Goal: Information Seeking & Learning: Learn about a topic

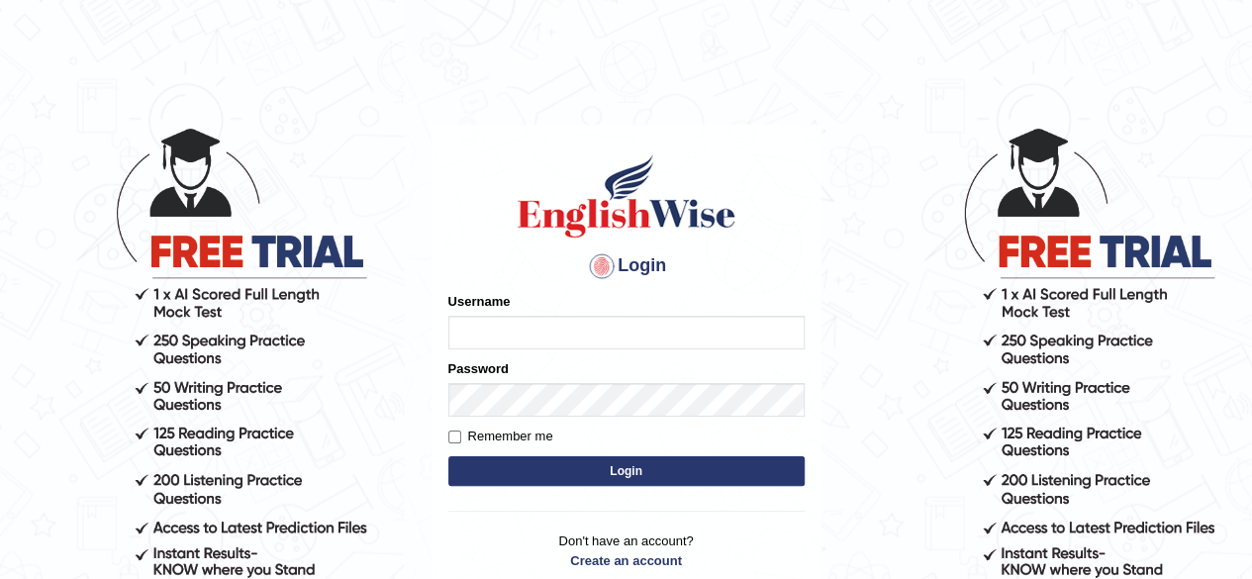
type input "simranjeetkaur_parramatta"
click at [610, 472] on button "Login" at bounding box center [626, 471] width 356 height 30
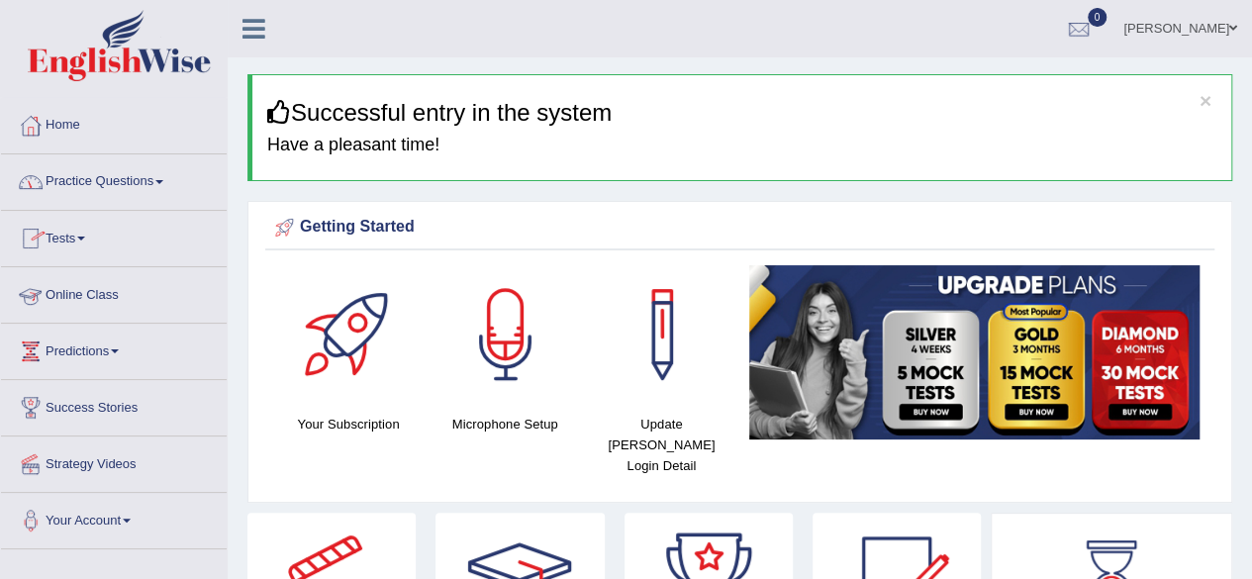
click at [135, 298] on link "Online Class" at bounding box center [114, 291] width 226 height 49
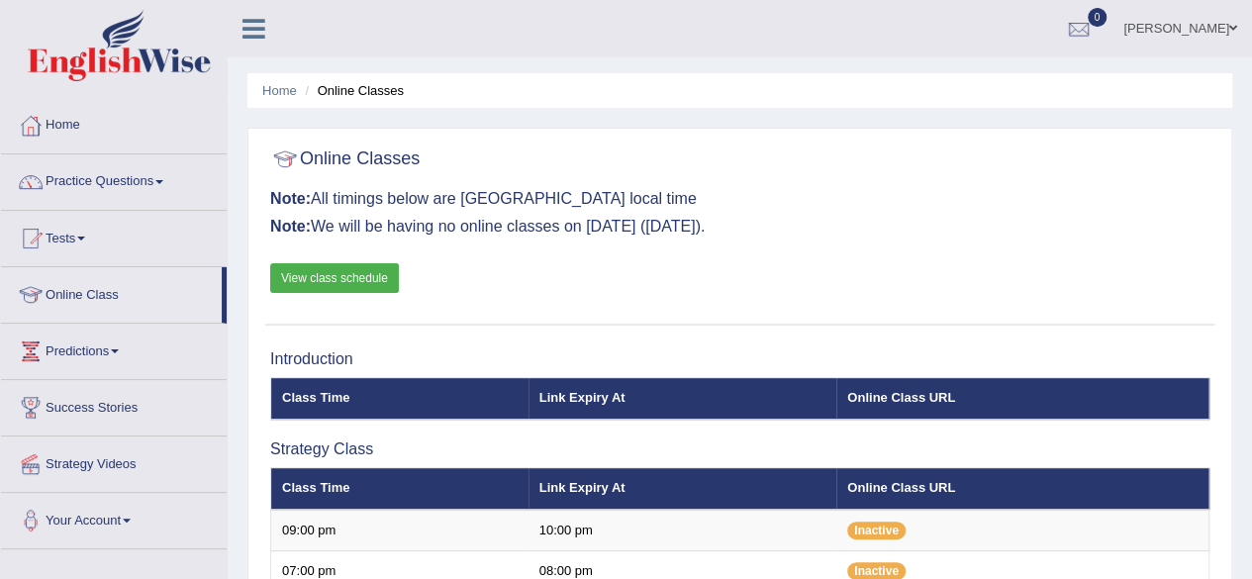
click at [876, 278] on div "Online Classes Note: All timings below are Melbourne local time Note: We will b…" at bounding box center [739, 232] width 949 height 186
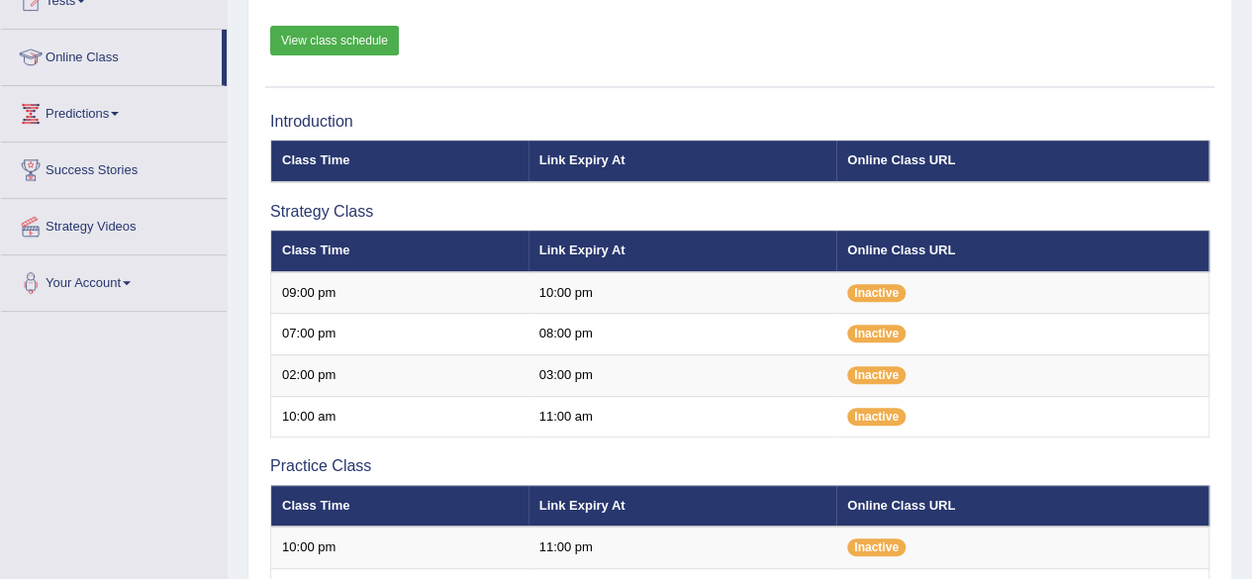
scroll to position [198, 0]
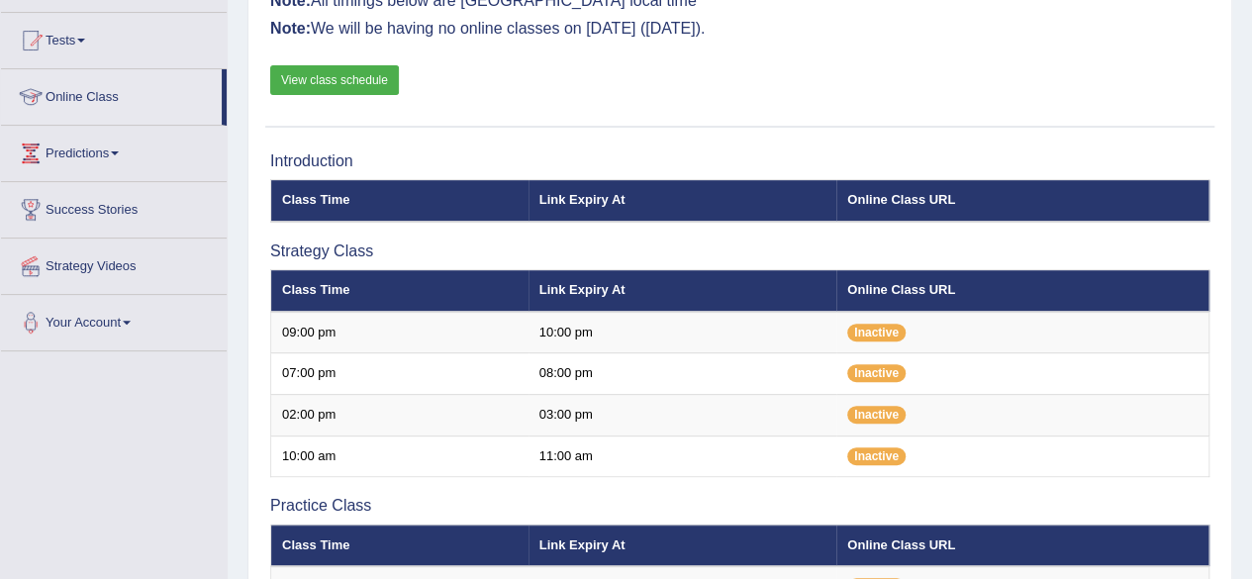
click at [328, 74] on link "View class schedule" at bounding box center [334, 80] width 129 height 30
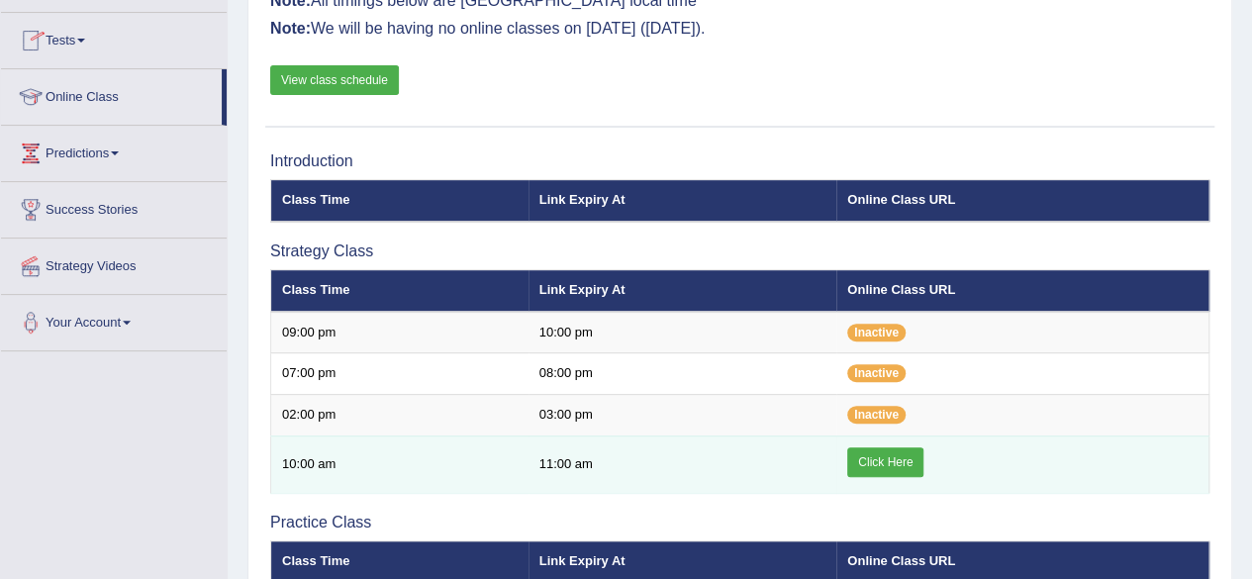
click at [898, 458] on link "Click Here" at bounding box center [885, 462] width 76 height 30
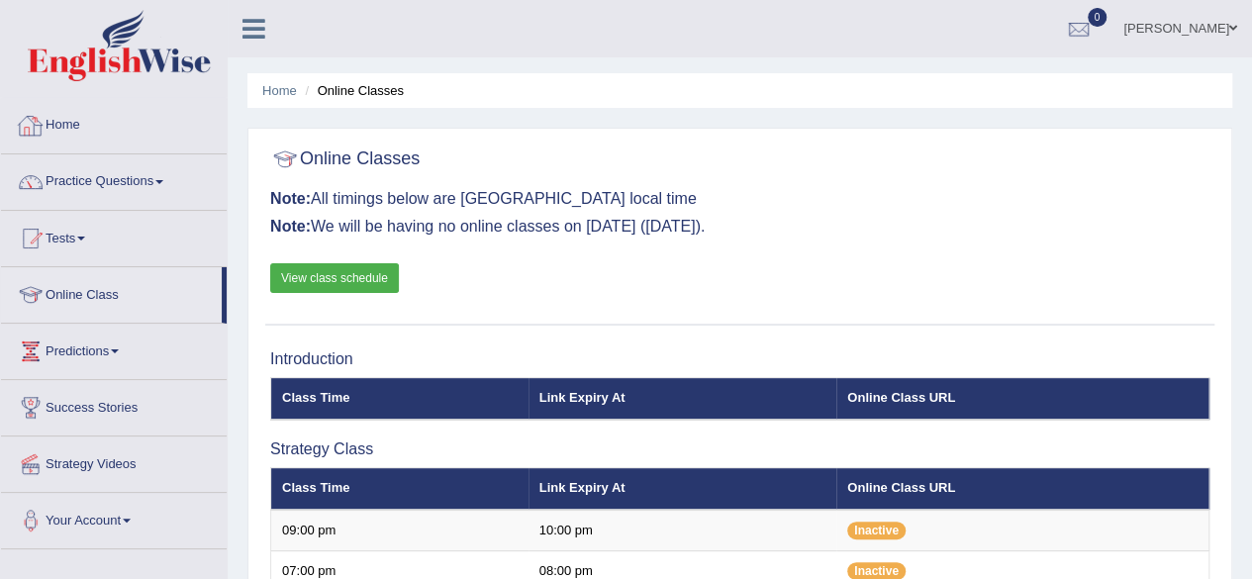
click at [67, 121] on link "Home" at bounding box center [114, 122] width 226 height 49
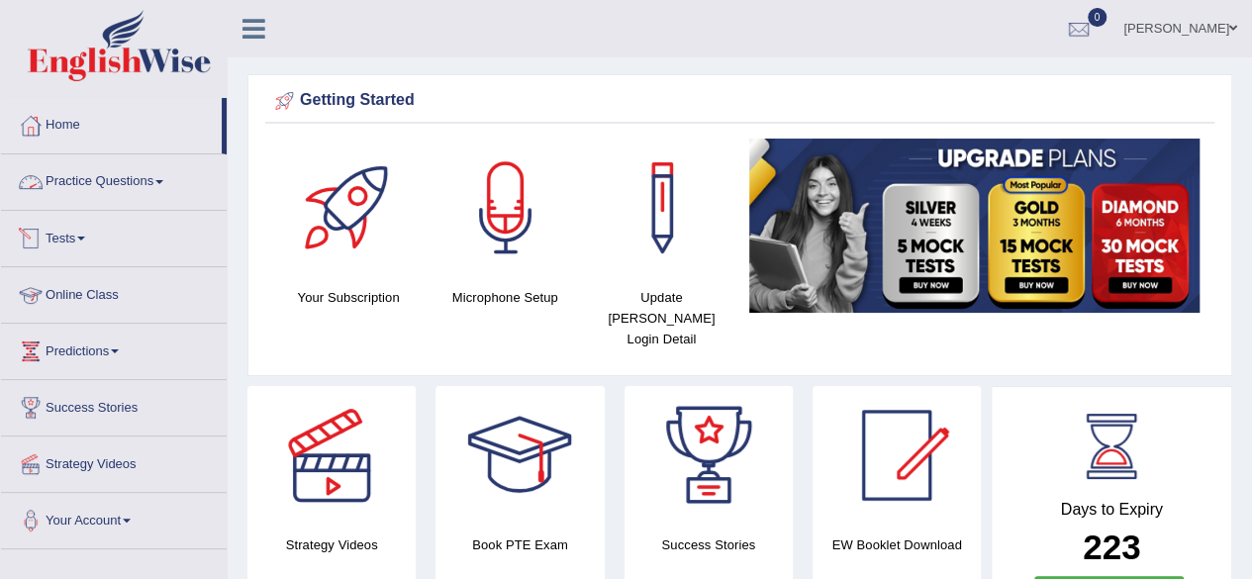
click at [170, 182] on link "Practice Questions" at bounding box center [114, 178] width 226 height 49
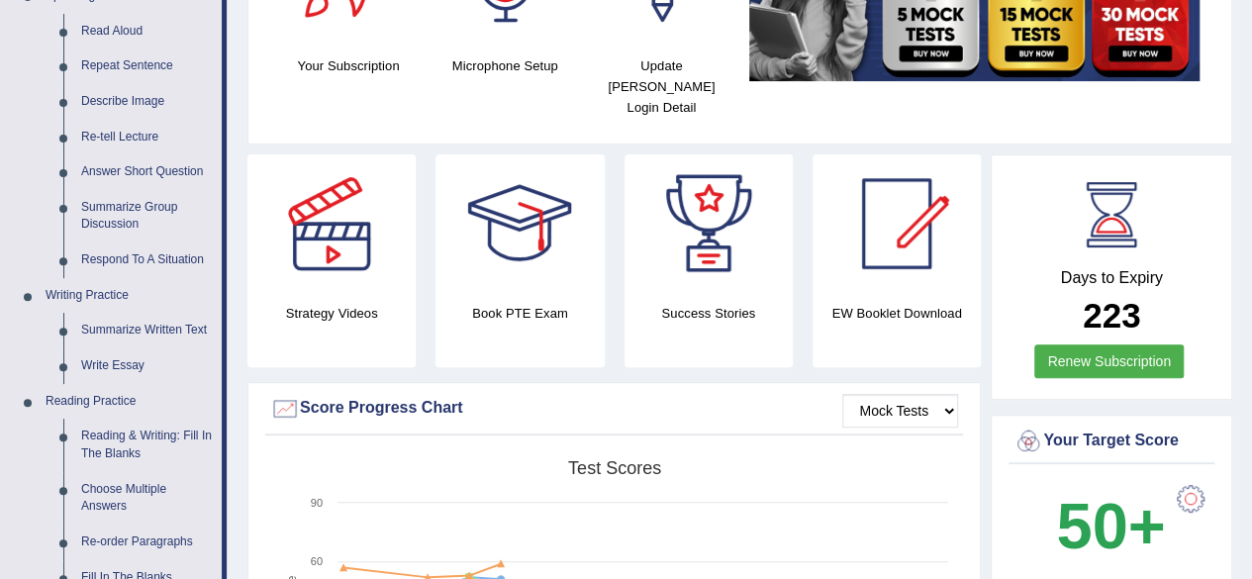
scroll to position [277, 0]
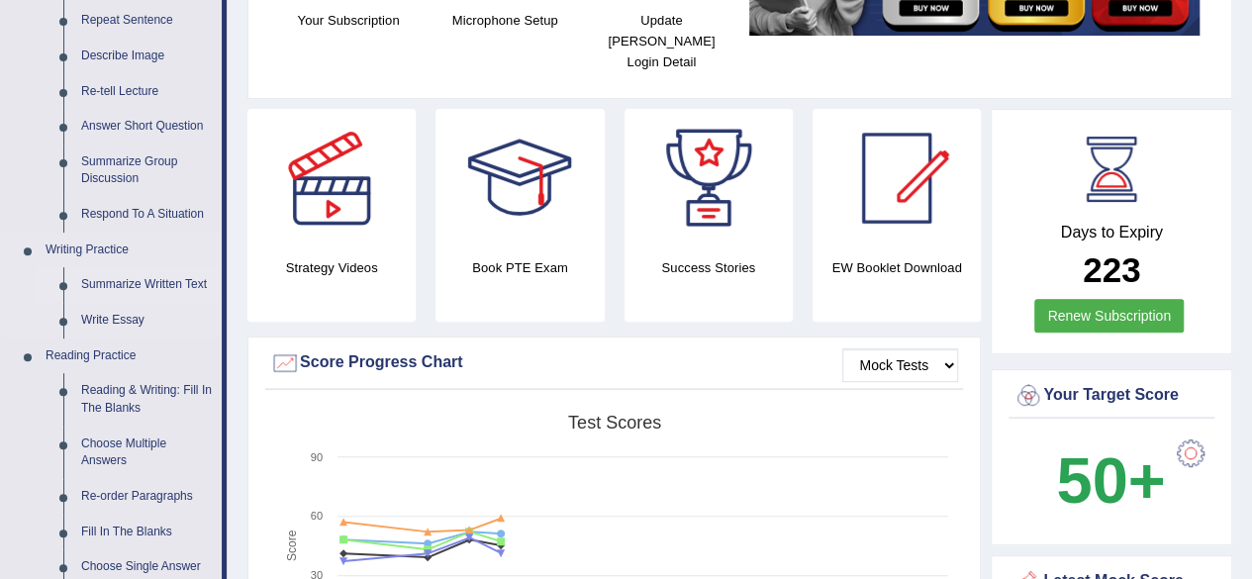
click at [131, 287] on link "Summarize Written Text" at bounding box center [146, 285] width 149 height 36
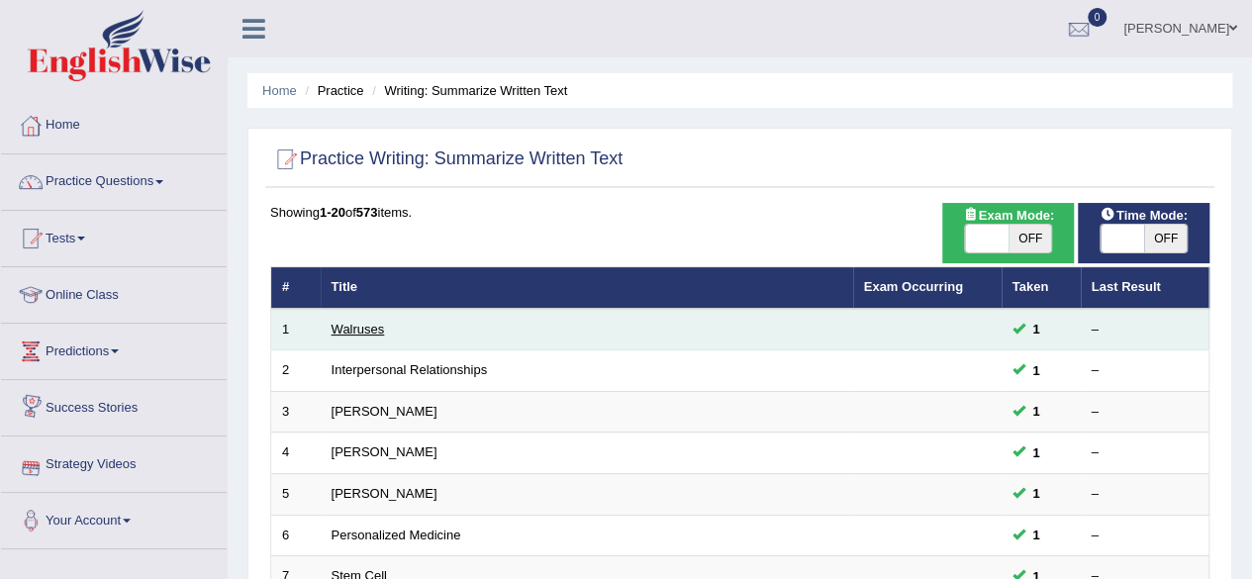
click at [376, 326] on link "Walruses" at bounding box center [358, 329] width 53 height 15
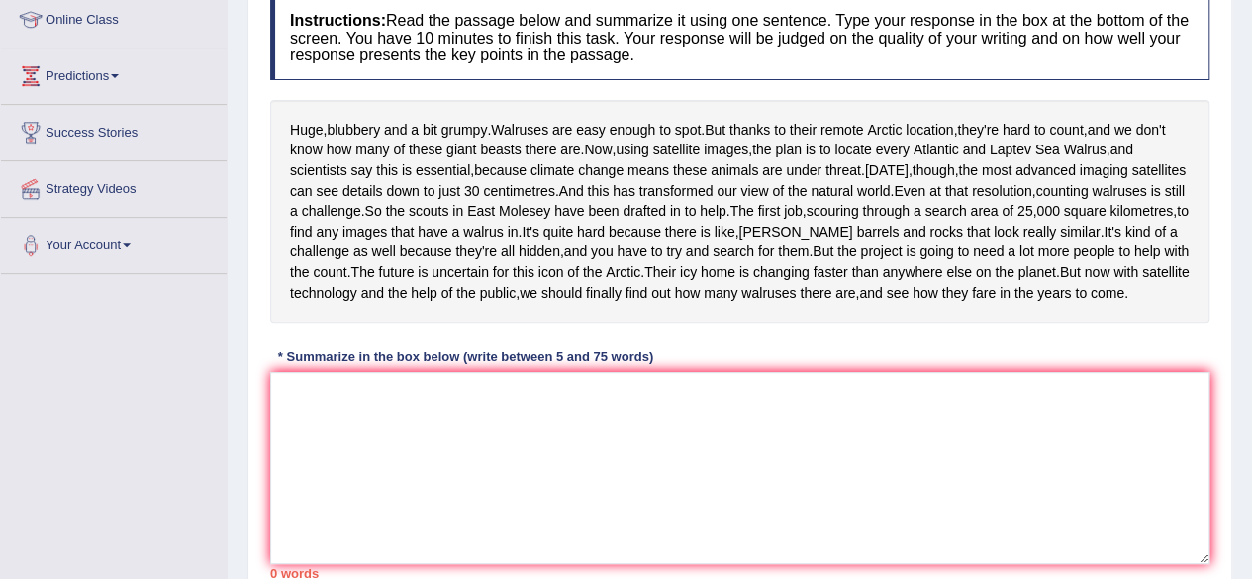
scroll to position [277, 0]
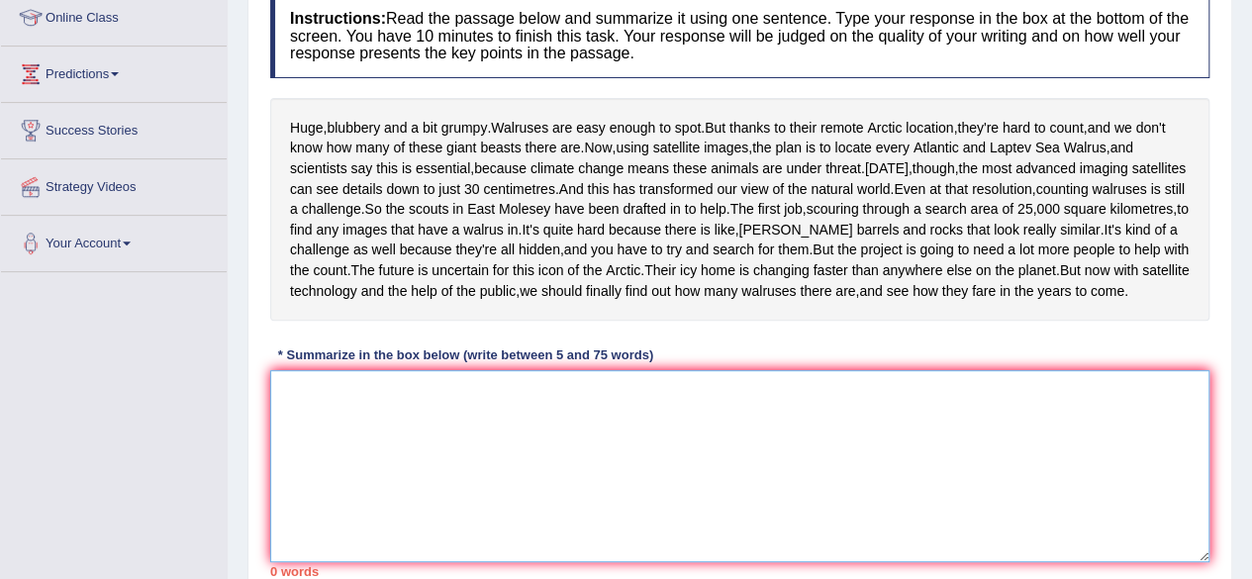
click at [297, 486] on textarea at bounding box center [739, 466] width 939 height 192
click at [477, 428] on div "Instructions: Read the passage below and summarize it using one sentence. Type …" at bounding box center [739, 285] width 949 height 603
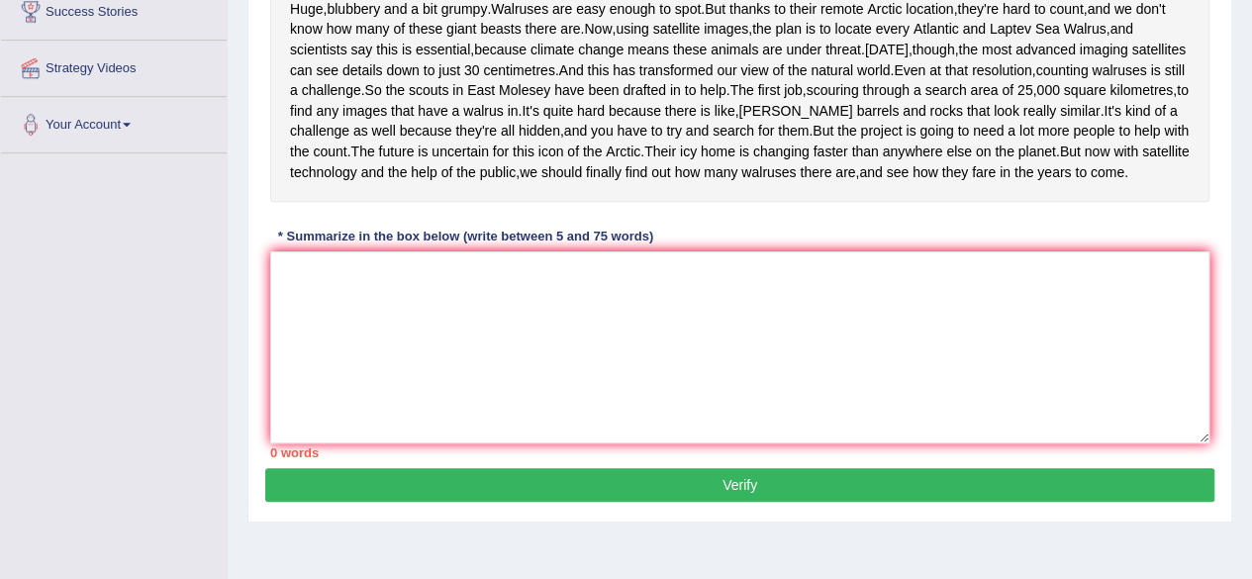
scroll to position [356, 0]
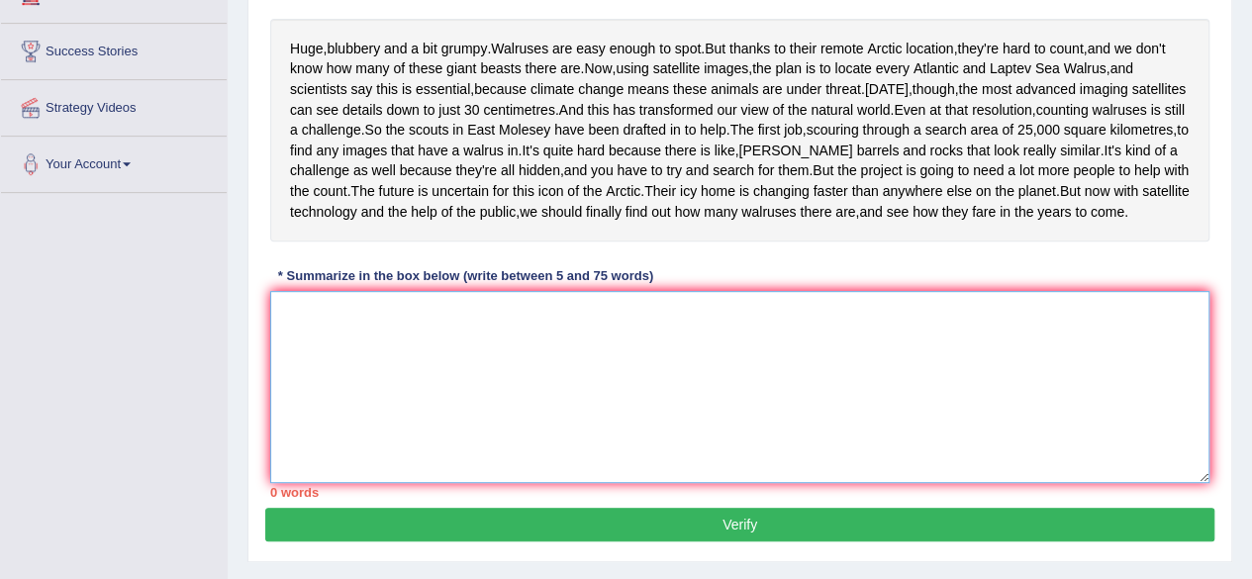
click at [280, 404] on textarea at bounding box center [739, 387] width 939 height 192
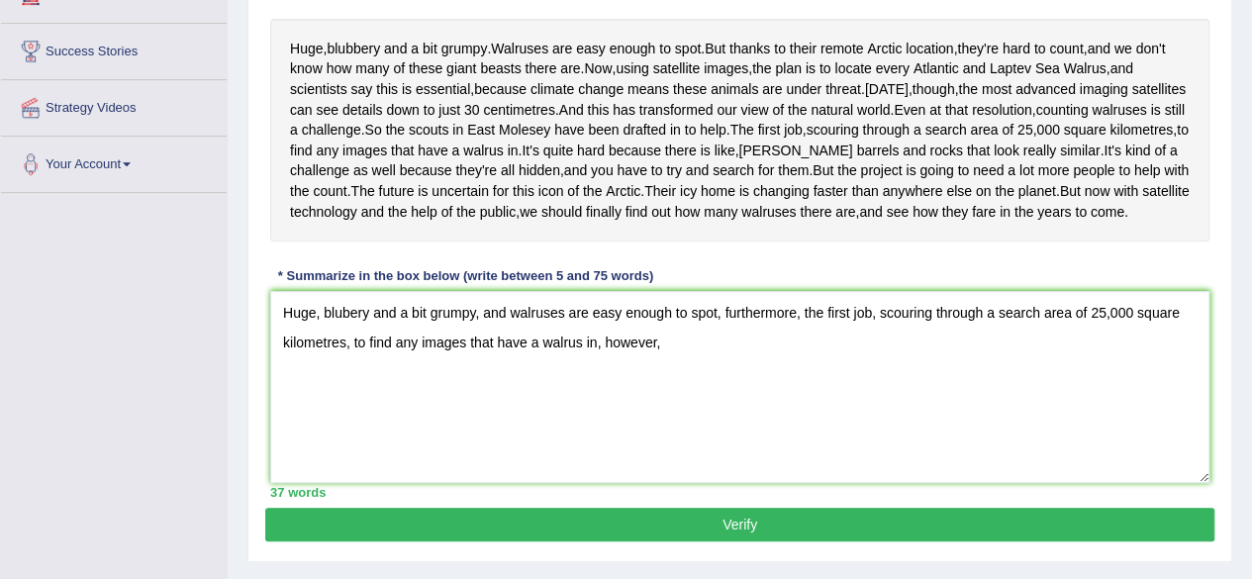
click at [848, 229] on div "Huge , blubbery and a bit grumpy . Walruses are easy enough to spot . But thank…" at bounding box center [739, 130] width 939 height 223
click at [685, 456] on textarea "Huge, blubery and a bit grumpy, and walruses are easy enough to spot, furthermo…" at bounding box center [739, 387] width 939 height 192
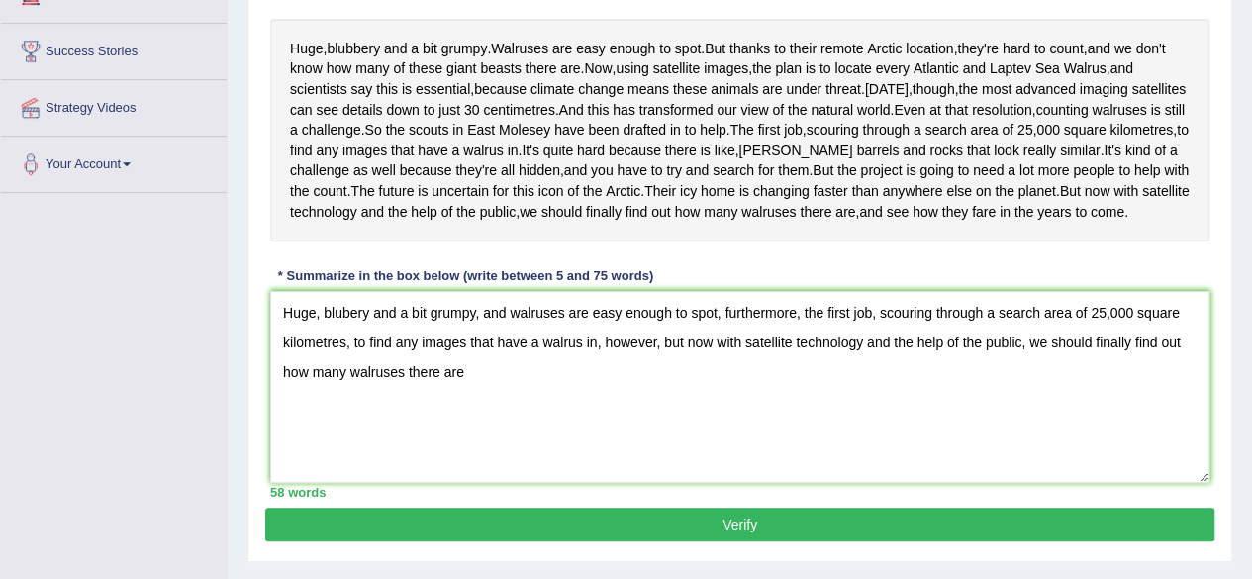
click at [778, 361] on div "Instructions: Read the passage below and summarize it using one sentence. Type …" at bounding box center [739, 206] width 949 height 603
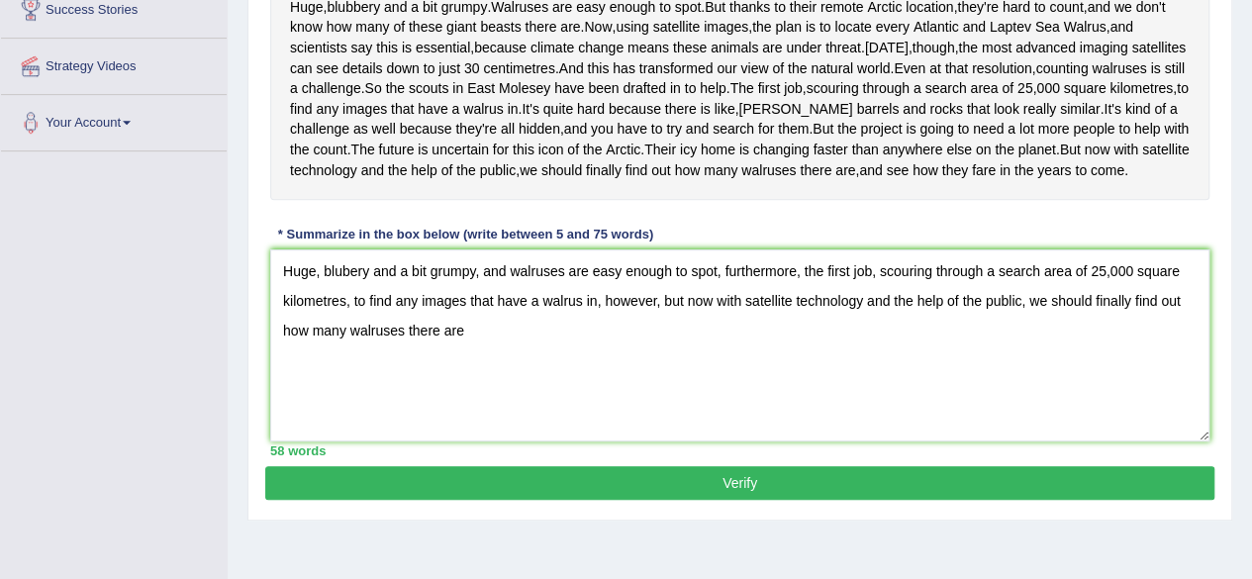
scroll to position [396, 0]
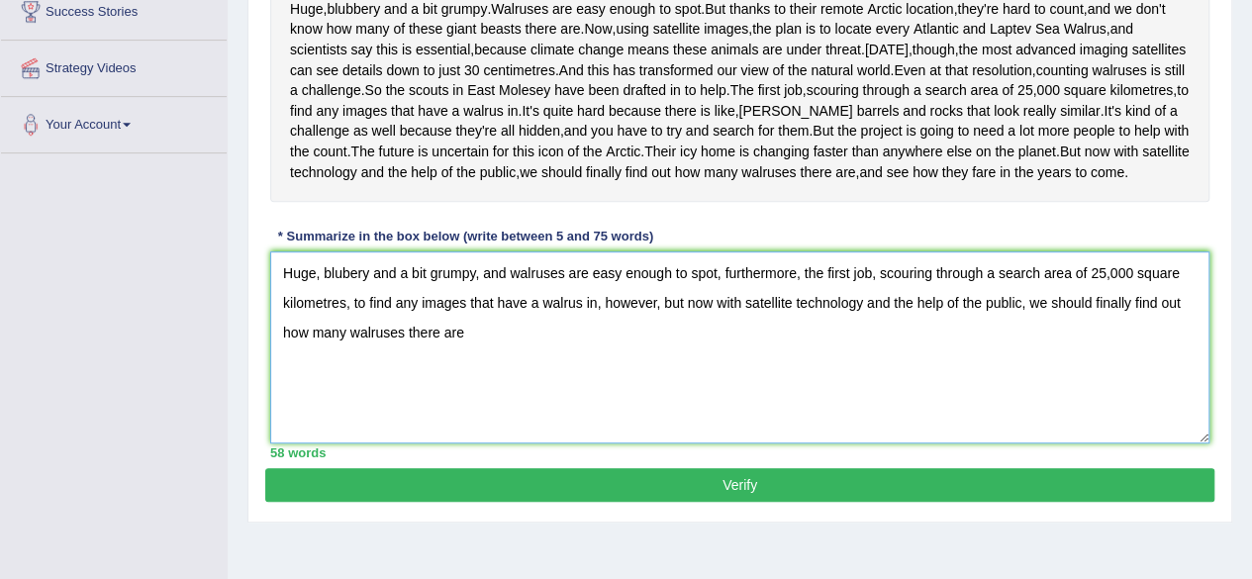
click at [491, 435] on textarea "Huge, blubery and a bit grumpy, and walruses are easy enough to spot, furthermo…" at bounding box center [739, 347] width 939 height 192
type textarea "Huge, blubery and a bit grumpy, and walruses are easy enough to spot, furthermo…"
click at [970, 502] on button "Verify" at bounding box center [739, 485] width 949 height 34
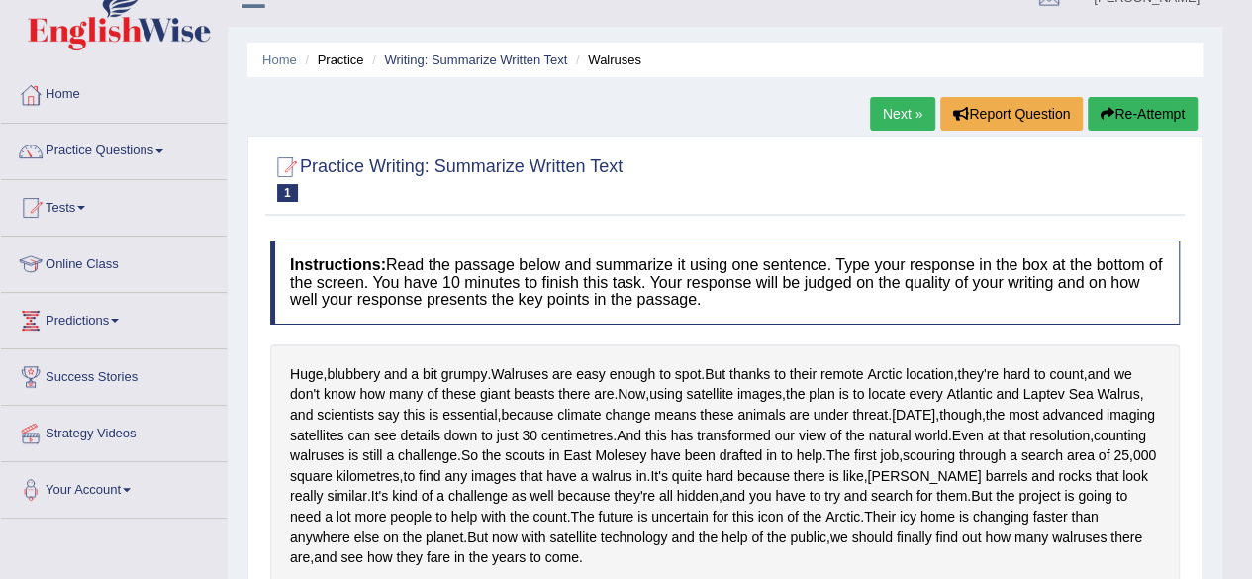
scroll to position [0, 0]
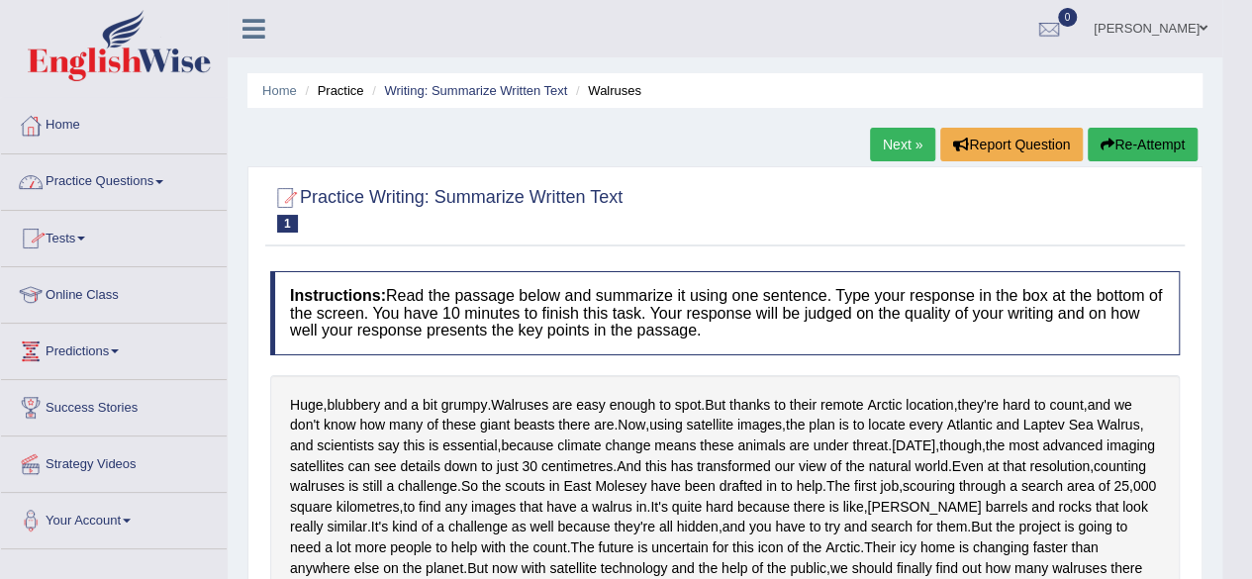
click at [131, 173] on link "Practice Questions" at bounding box center [114, 178] width 226 height 49
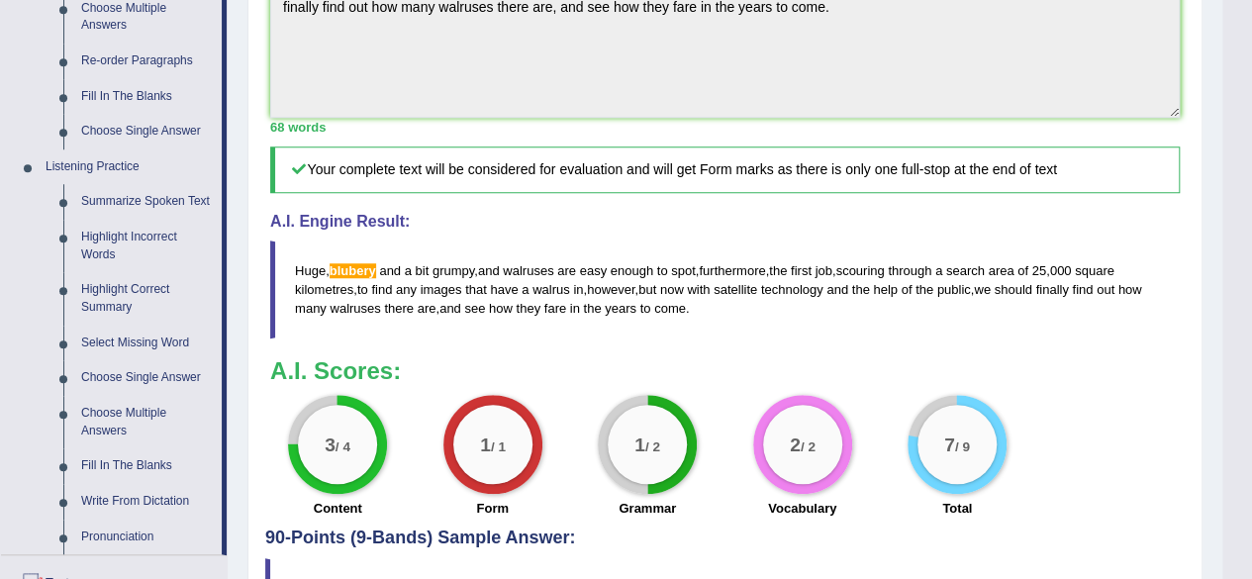
scroll to position [752, 0]
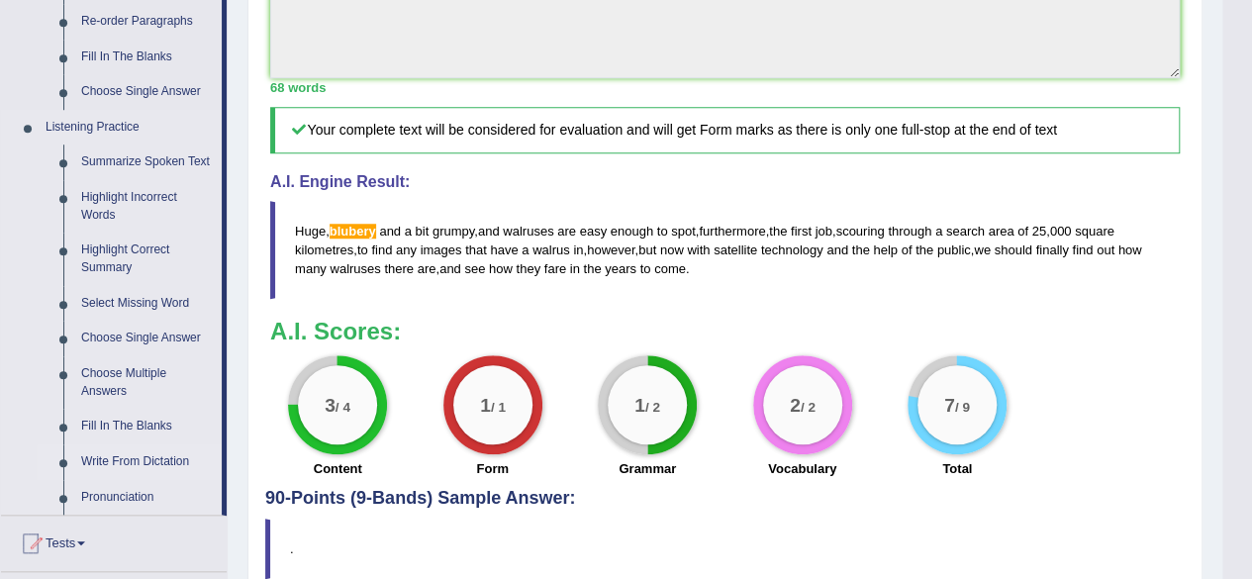
click at [148, 463] on link "Write From Dictation" at bounding box center [146, 462] width 149 height 36
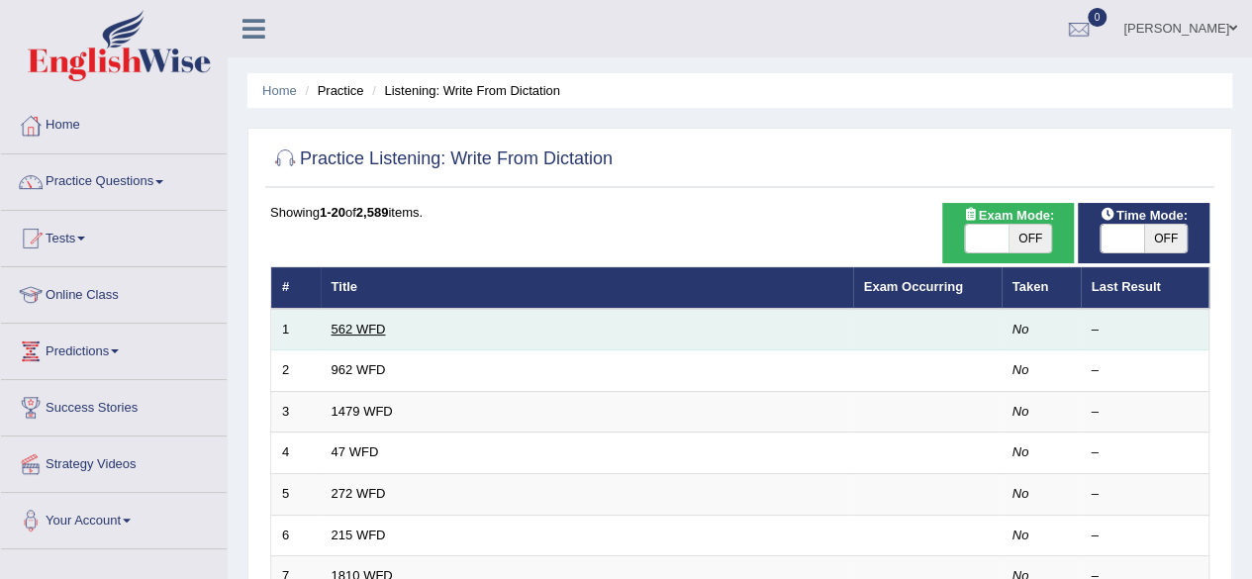
click at [375, 334] on link "562 WFD" at bounding box center [359, 329] width 54 height 15
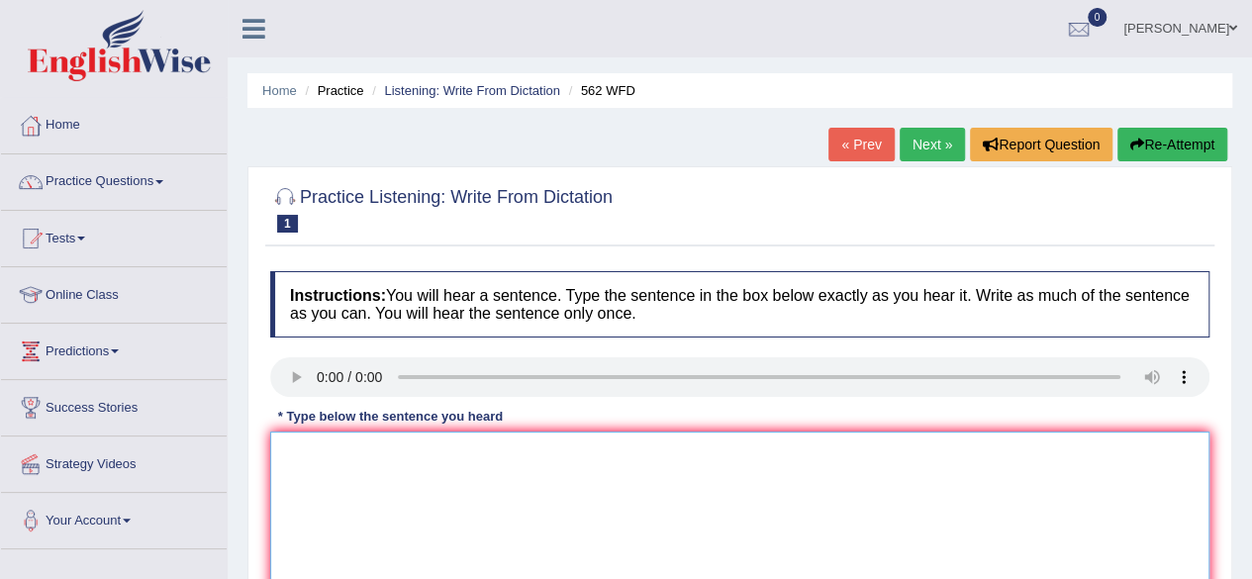
click at [314, 462] on textarea at bounding box center [739, 527] width 939 height 192
type textarea "The gap between does not increase increased."
click at [645, 414] on div "Instructions: You will hear a sentence. Type the sentence in the box below exac…" at bounding box center [739, 472] width 949 height 422
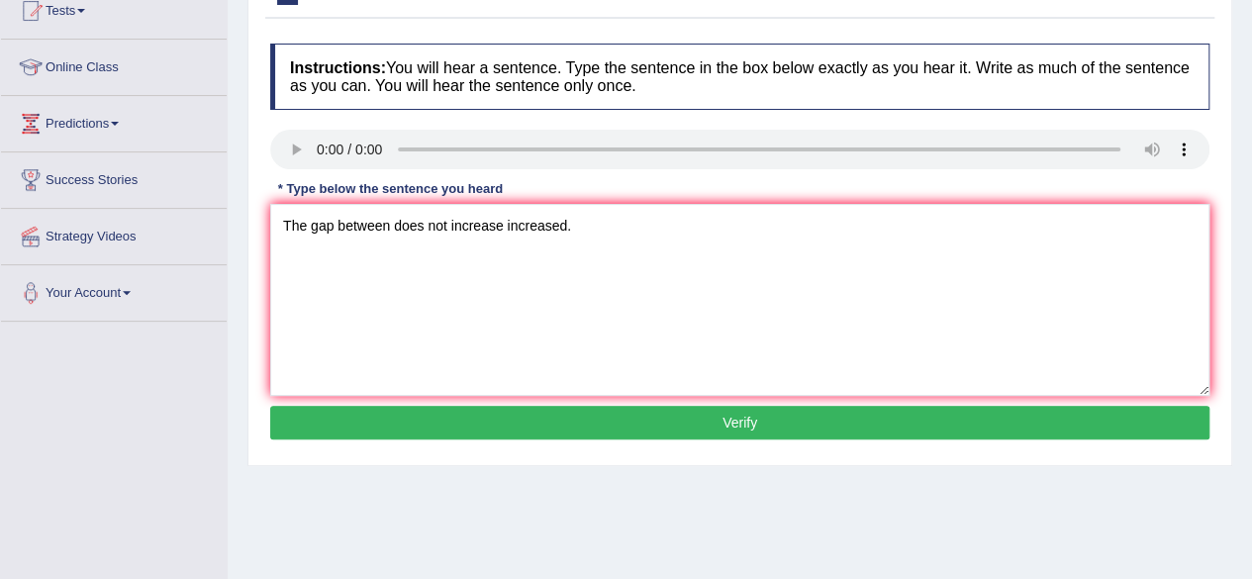
scroll to position [238, 0]
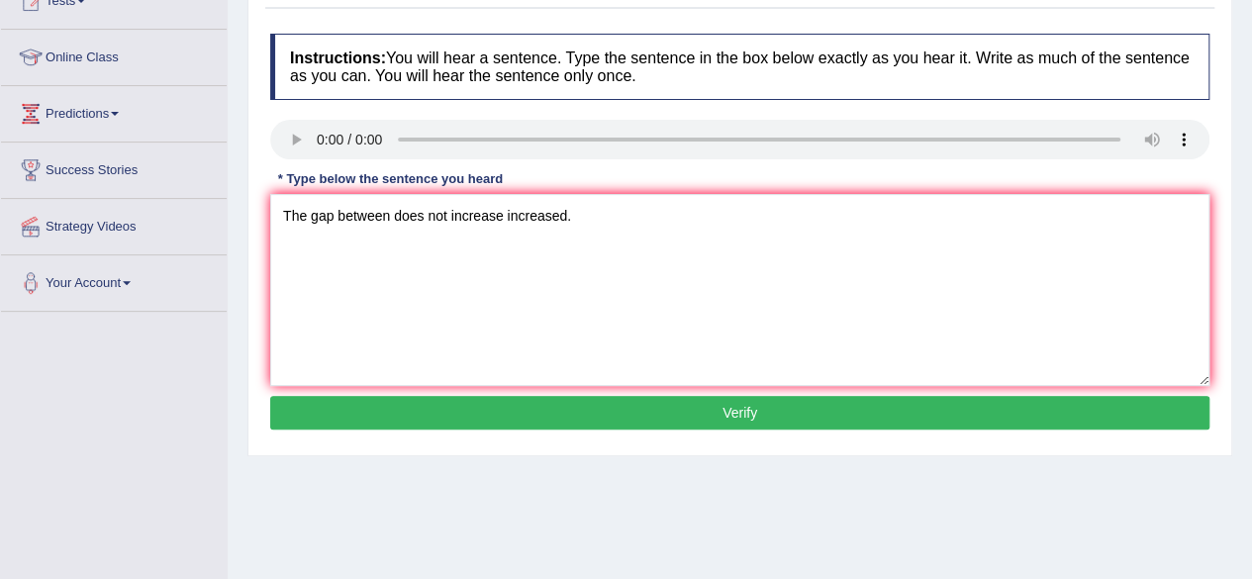
click at [679, 402] on button "Verify" at bounding box center [739, 413] width 939 height 34
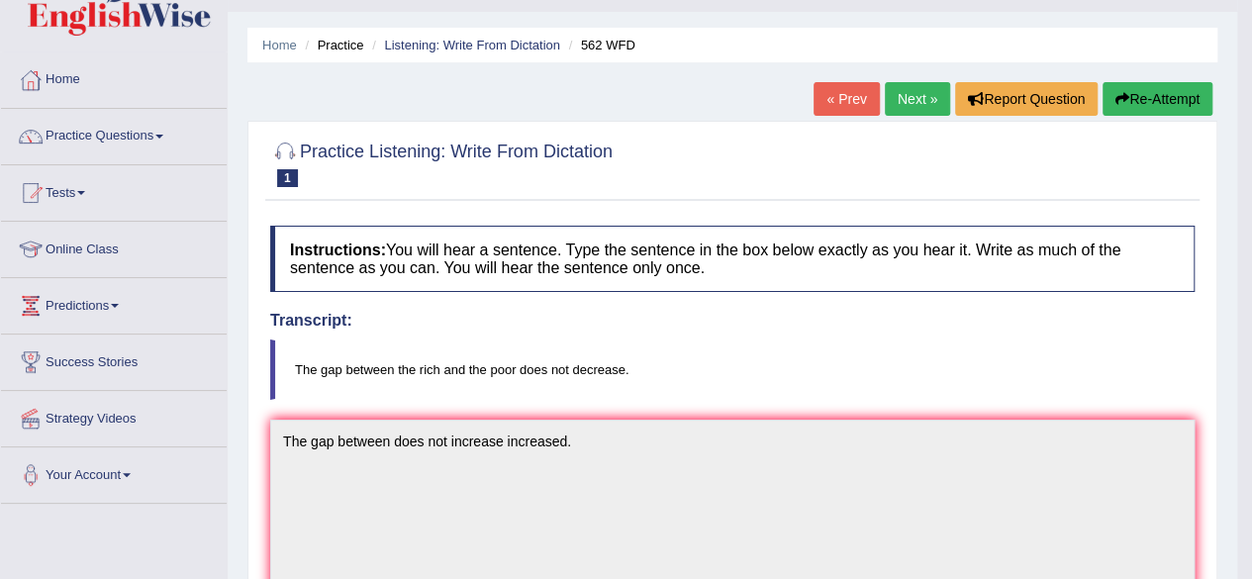
scroll to position [0, 0]
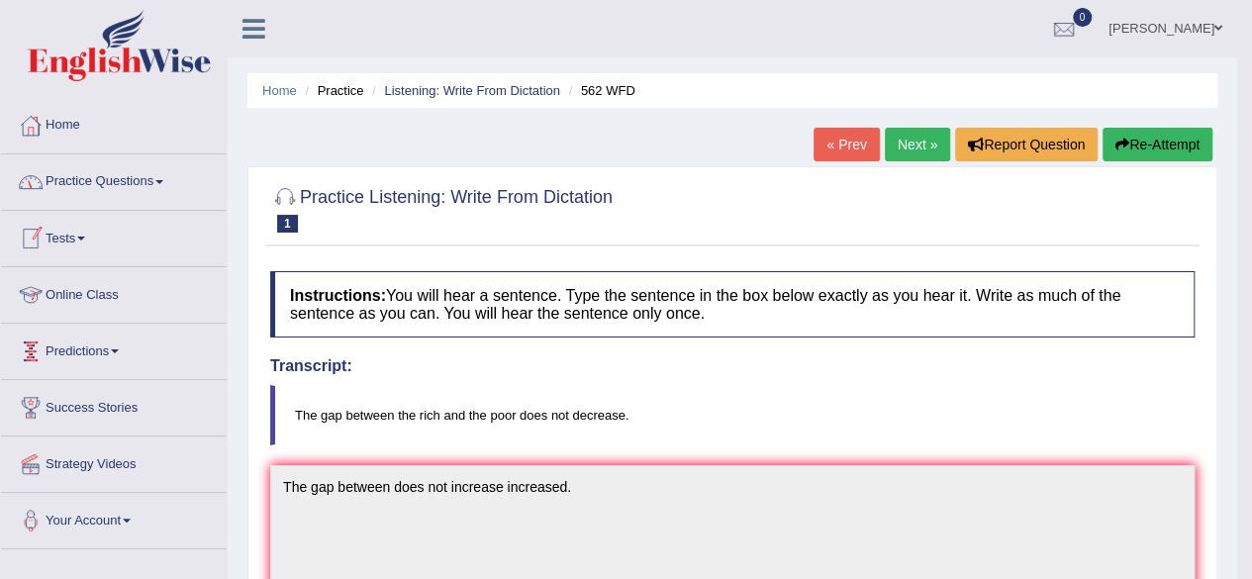
click at [162, 183] on span at bounding box center [159, 182] width 8 height 4
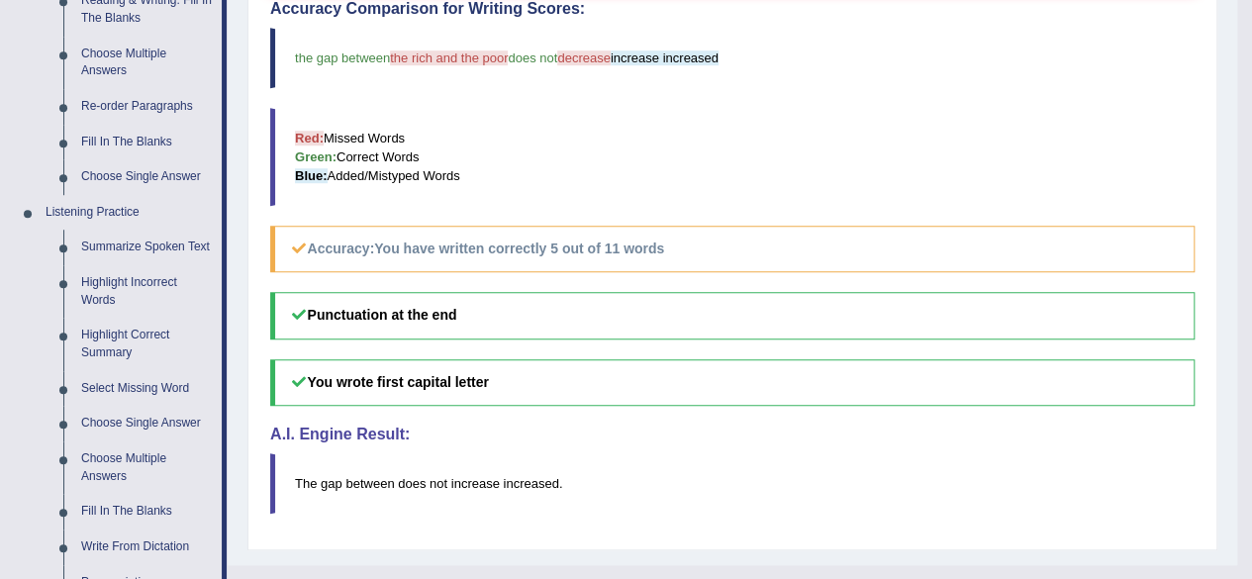
scroll to position [673, 0]
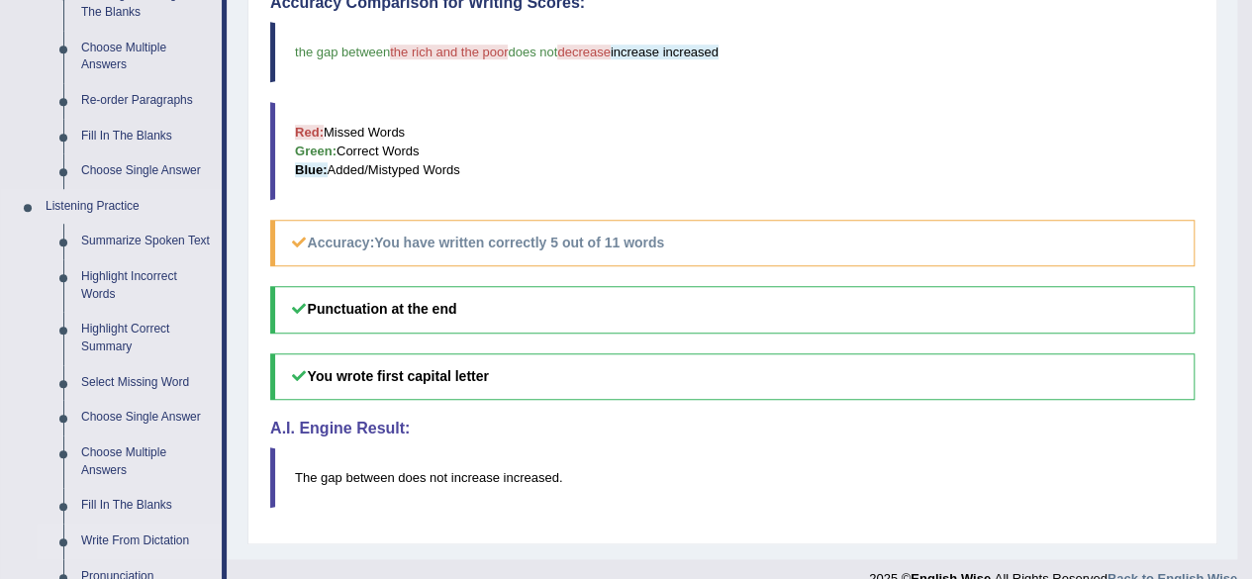
click at [146, 545] on link "Write From Dictation" at bounding box center [146, 541] width 149 height 36
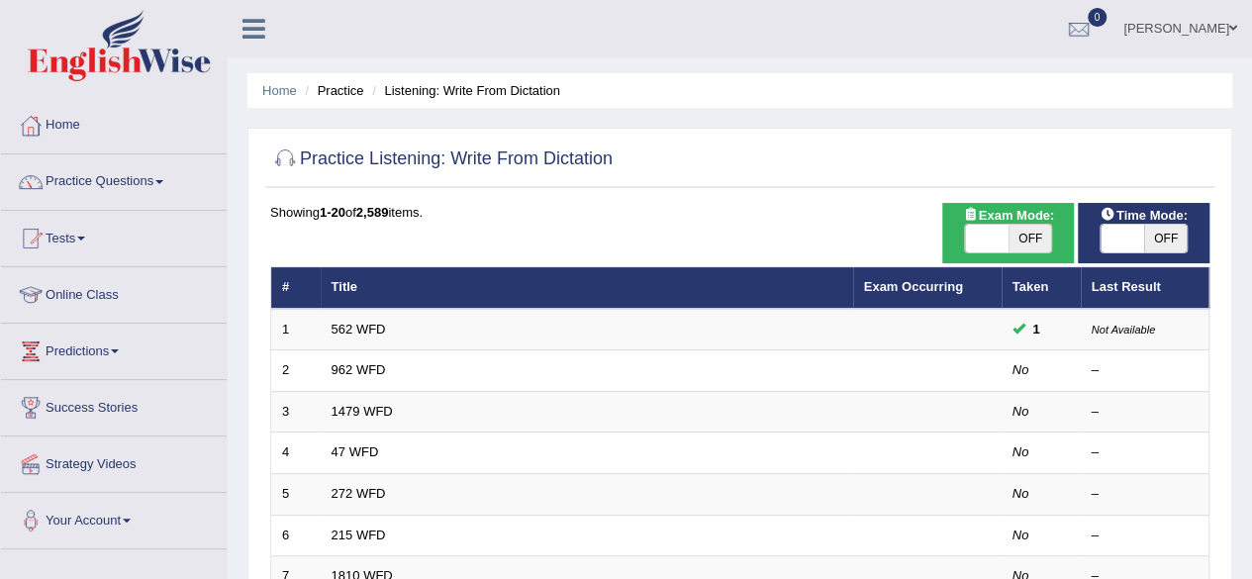
click at [1010, 242] on span "OFF" at bounding box center [1030, 239] width 44 height 28
checkbox input "true"
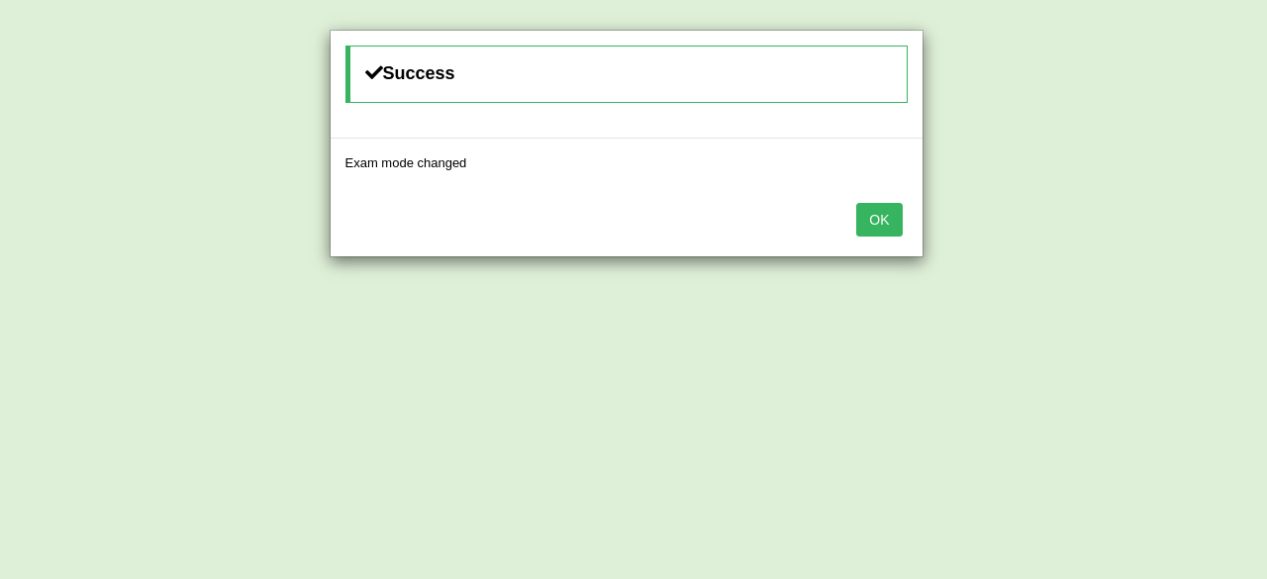
click at [873, 227] on button "OK" at bounding box center [879, 220] width 46 height 34
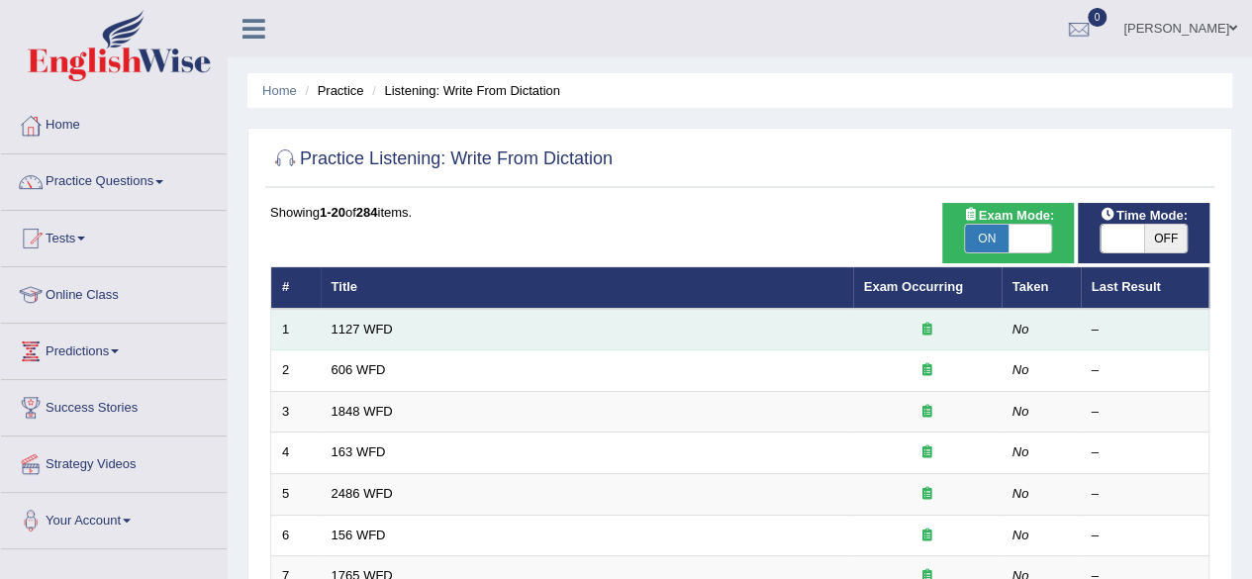
click at [759, 333] on td "1127 WFD" at bounding box center [587, 330] width 532 height 42
click at [499, 337] on td "1127 WFD" at bounding box center [587, 330] width 532 height 42
click at [356, 327] on link "1127 WFD" at bounding box center [362, 329] width 61 height 15
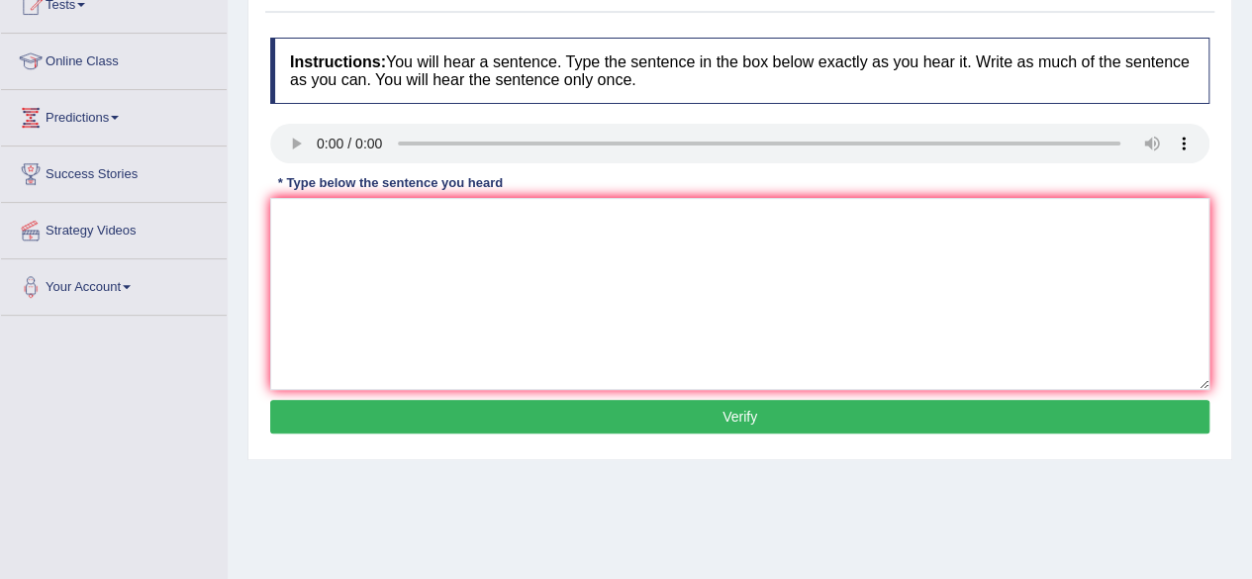
scroll to position [277, 0]
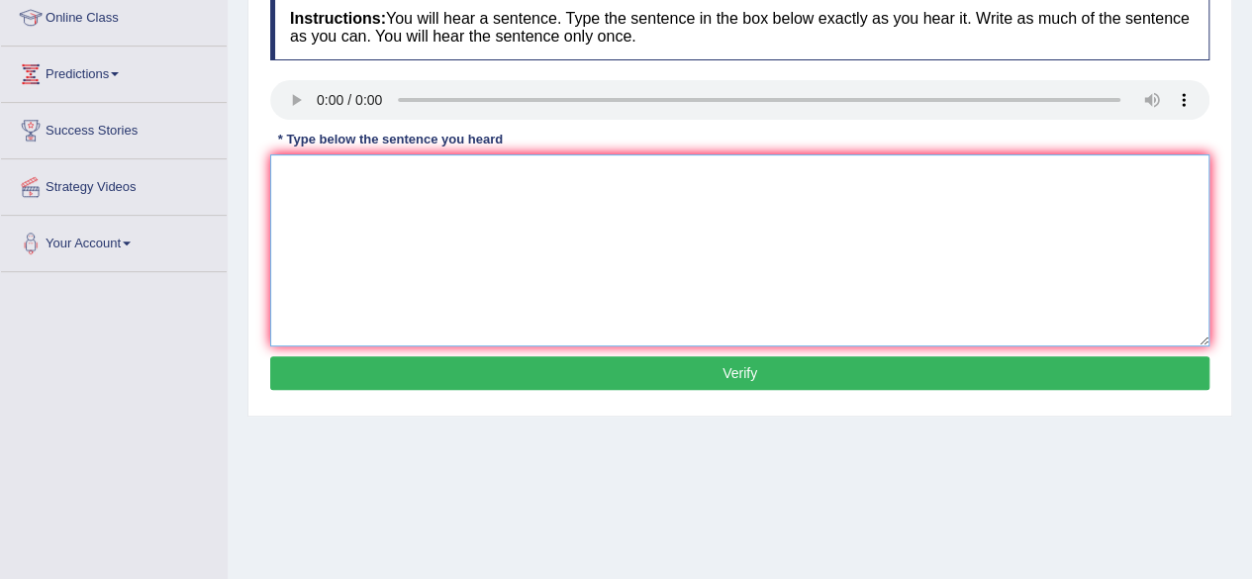
click at [311, 174] on textarea at bounding box center [739, 250] width 939 height 192
type textarea "A university degree is requirement is many professions."
click at [641, 370] on button "Verify" at bounding box center [739, 373] width 939 height 34
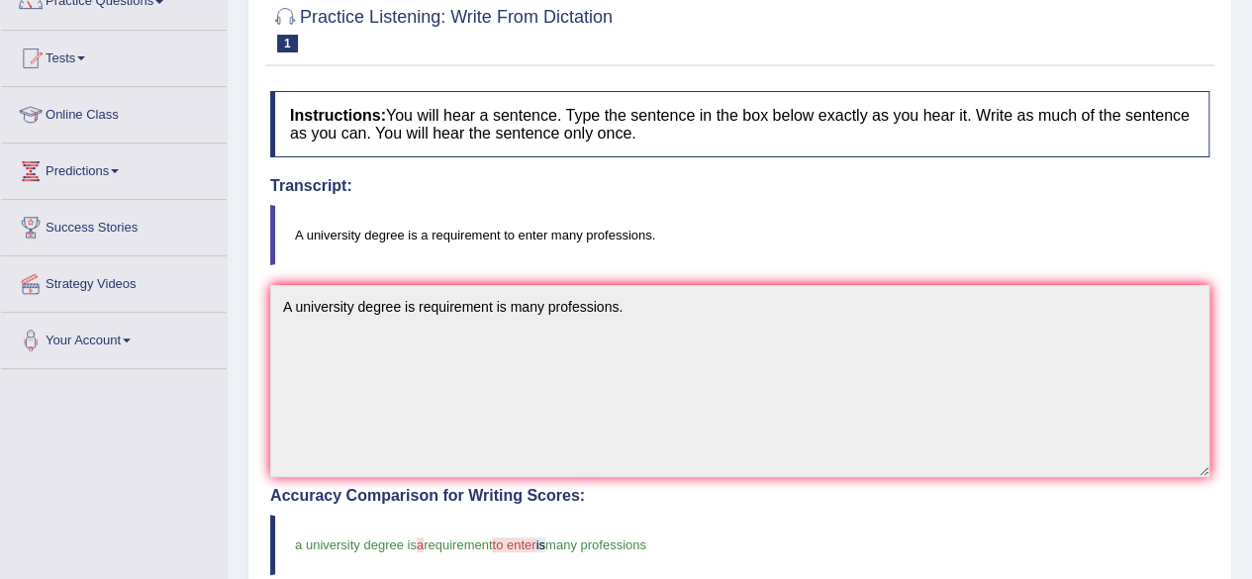
scroll to position [61, 0]
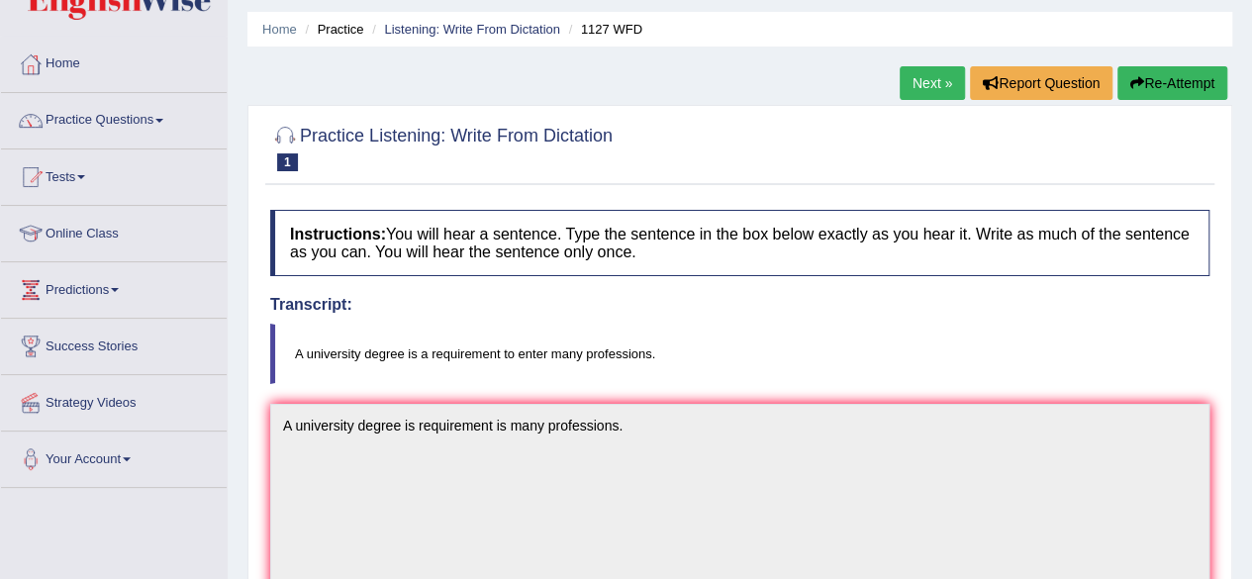
click at [932, 69] on link "Next »" at bounding box center [932, 83] width 65 height 34
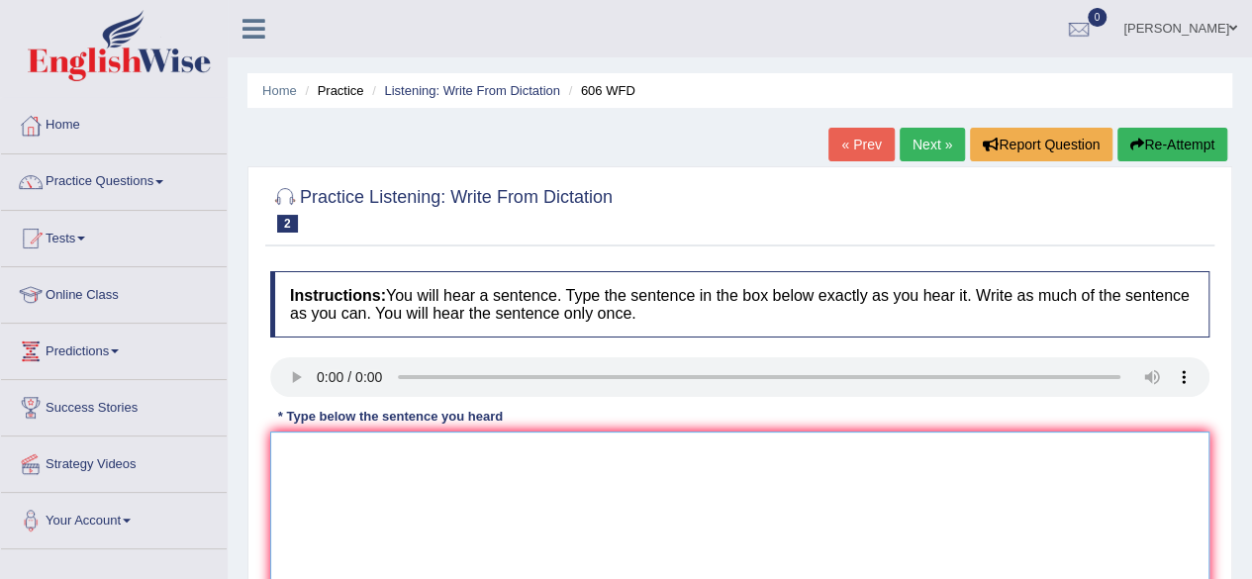
click at [353, 462] on textarea at bounding box center [739, 527] width 939 height 192
type textarea "Students was study the language little change increased."
click at [706, 210] on div at bounding box center [739, 208] width 939 height 60
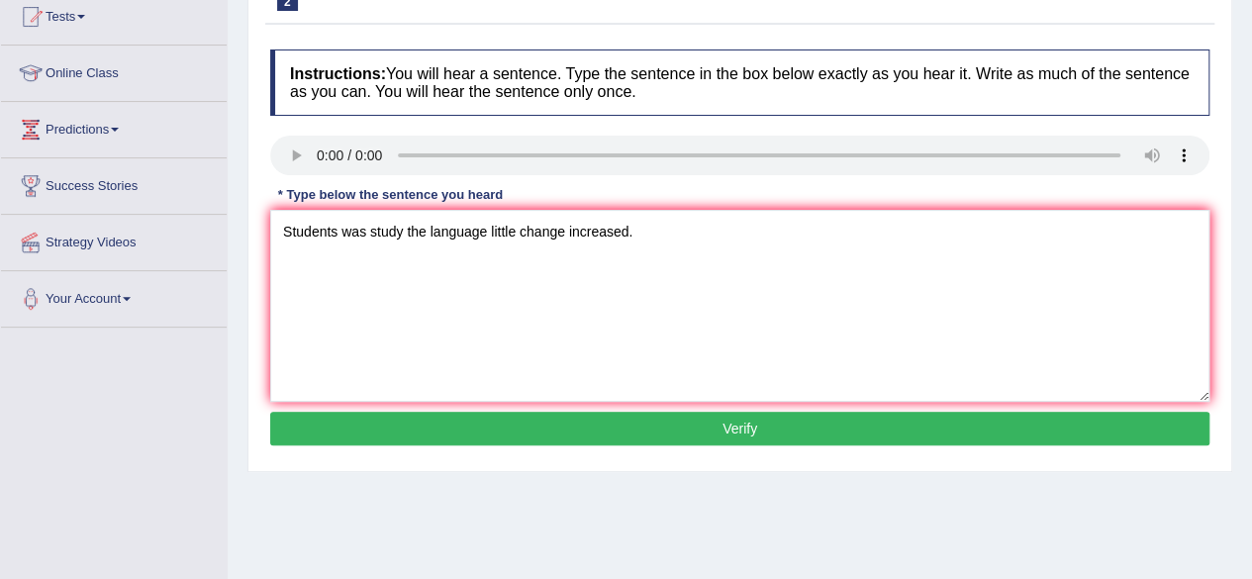
scroll to position [238, 0]
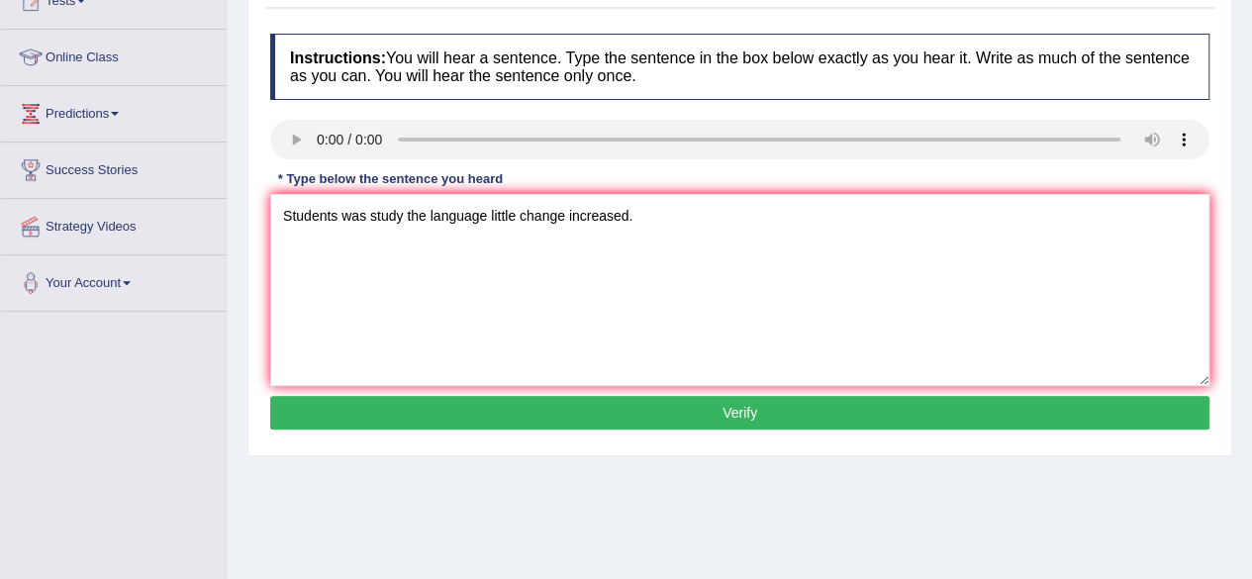
click at [779, 411] on button "Verify" at bounding box center [739, 413] width 939 height 34
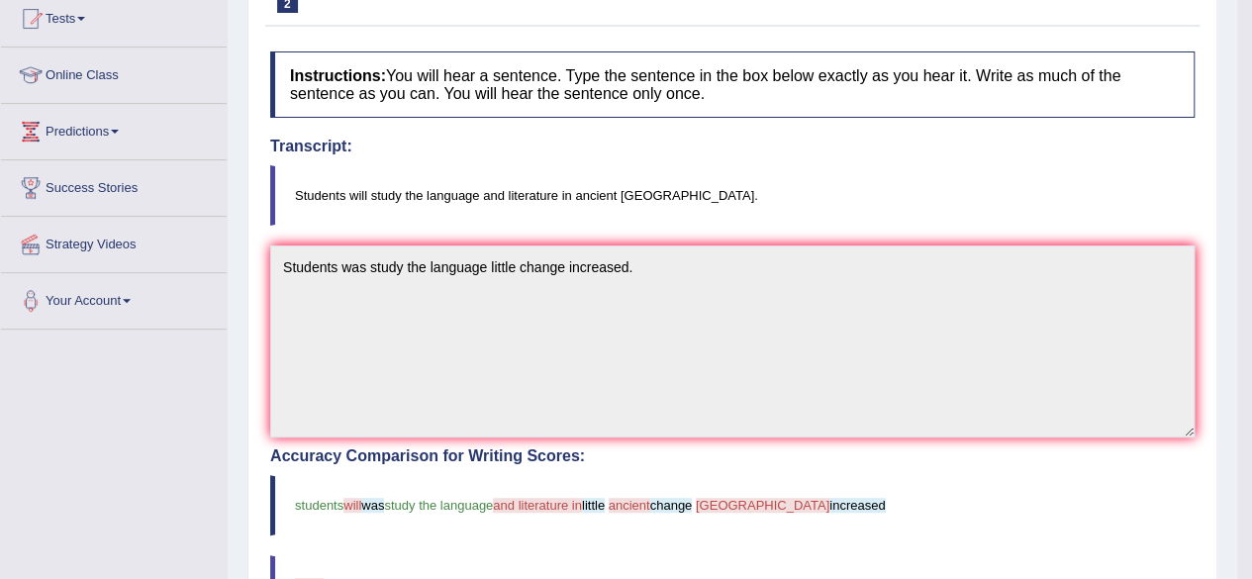
scroll to position [0, 0]
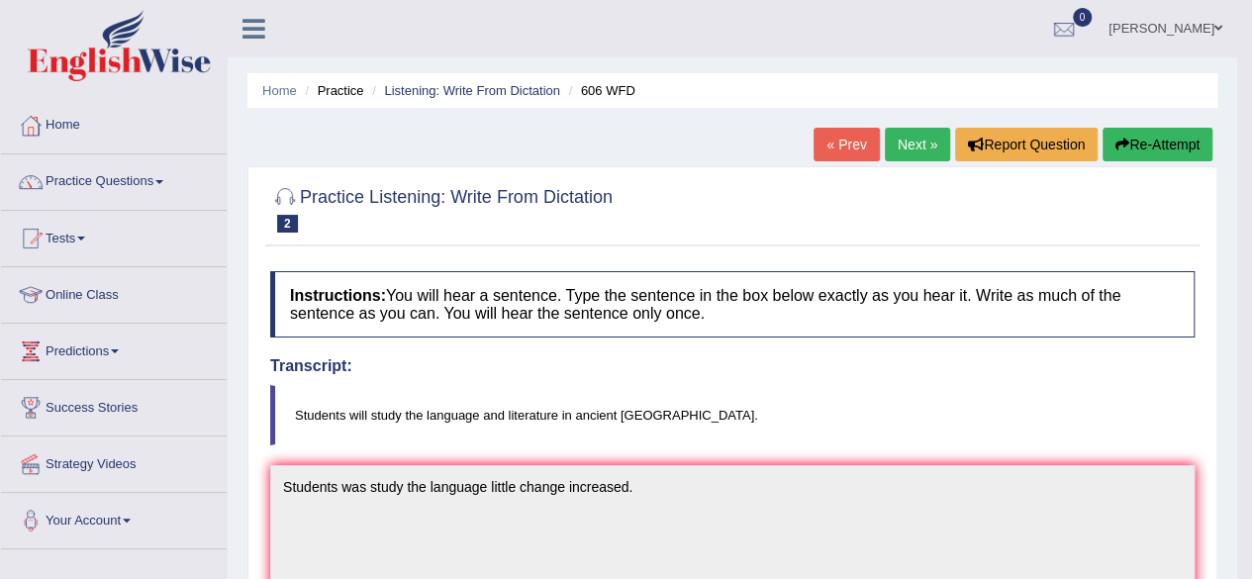
click at [926, 143] on link "Next »" at bounding box center [917, 145] width 65 height 34
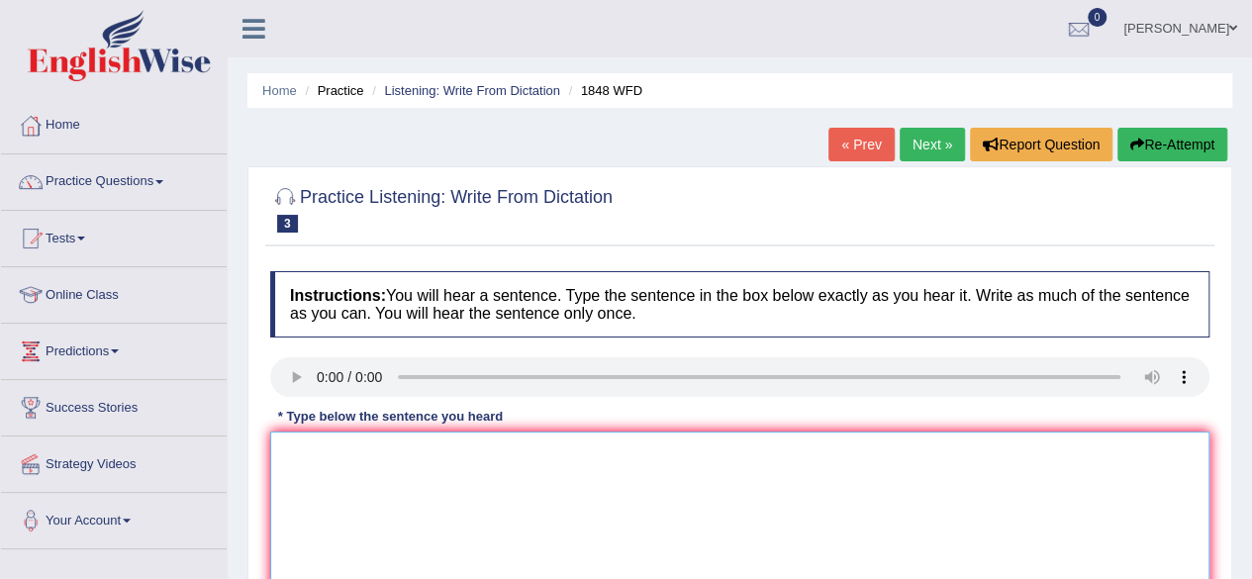
click at [329, 457] on textarea at bounding box center [739, 527] width 939 height 192
type textarea "Students must present indetification to enroll enrolled in this course."
click at [740, 183] on div at bounding box center [739, 208] width 939 height 60
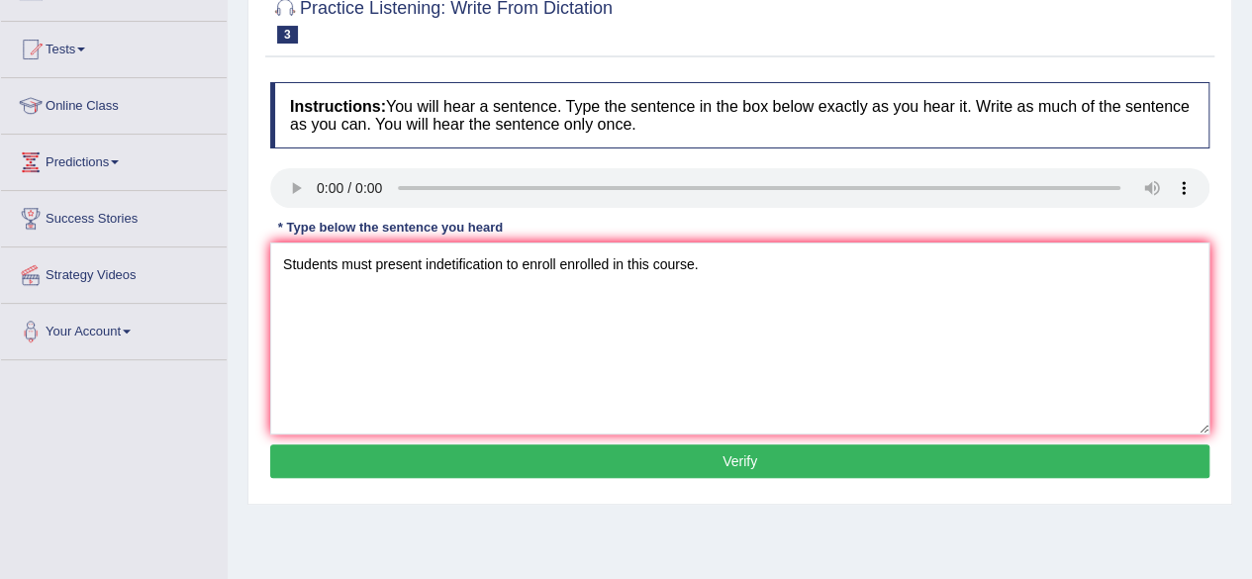
scroll to position [238, 0]
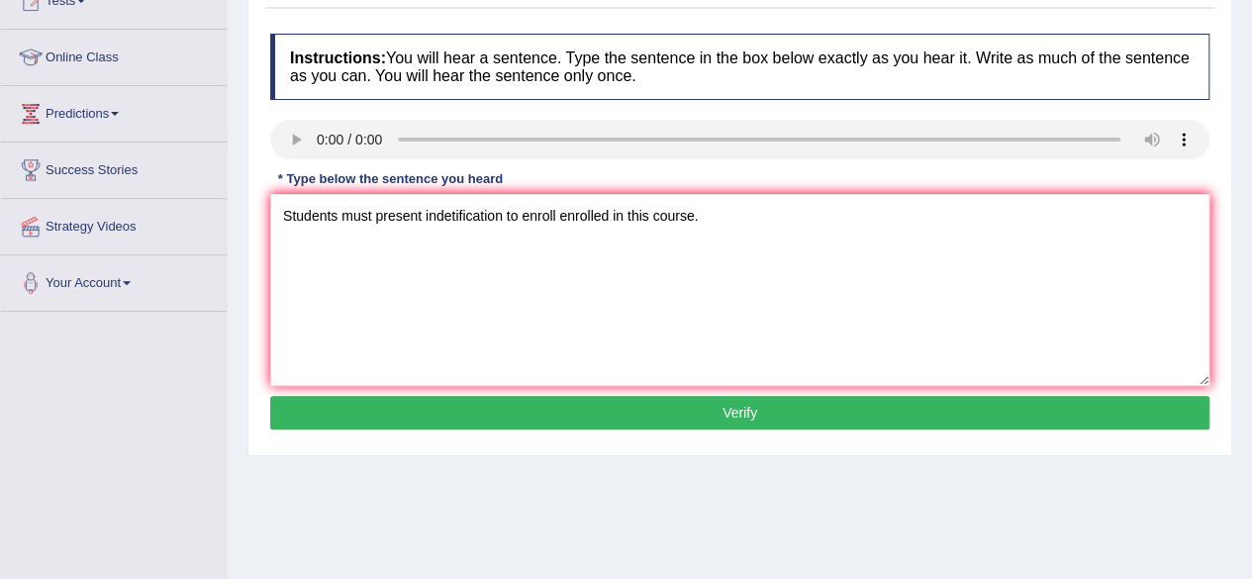
click at [665, 401] on button "Verify" at bounding box center [739, 413] width 939 height 34
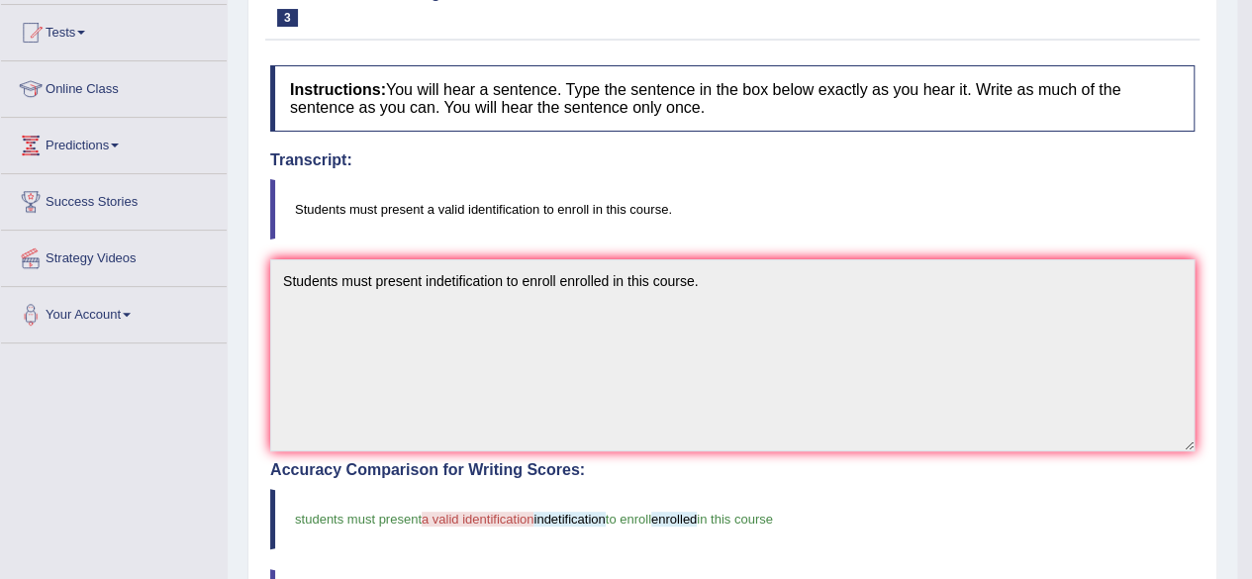
scroll to position [158, 0]
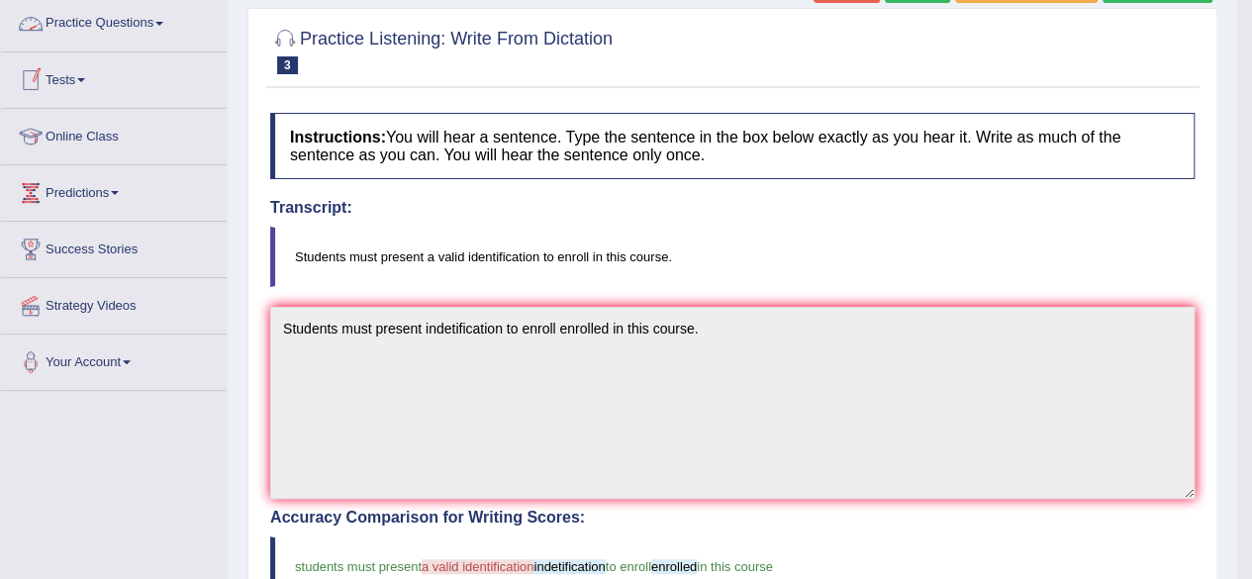
click at [153, 24] on link "Practice Questions" at bounding box center [114, 20] width 226 height 49
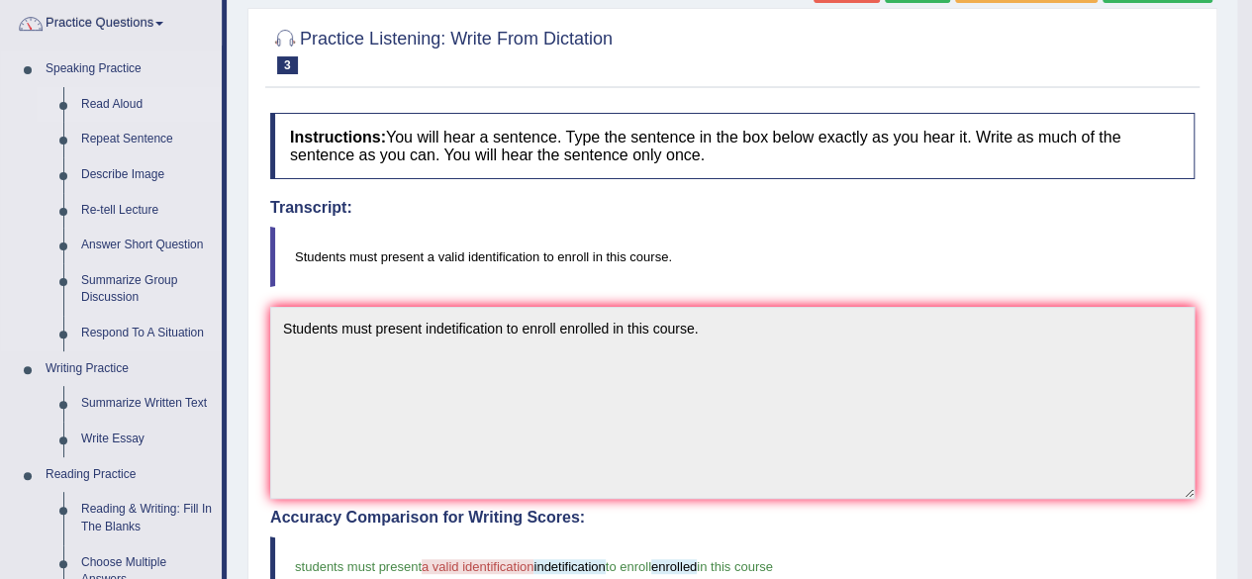
click at [106, 96] on link "Read Aloud" at bounding box center [146, 105] width 149 height 36
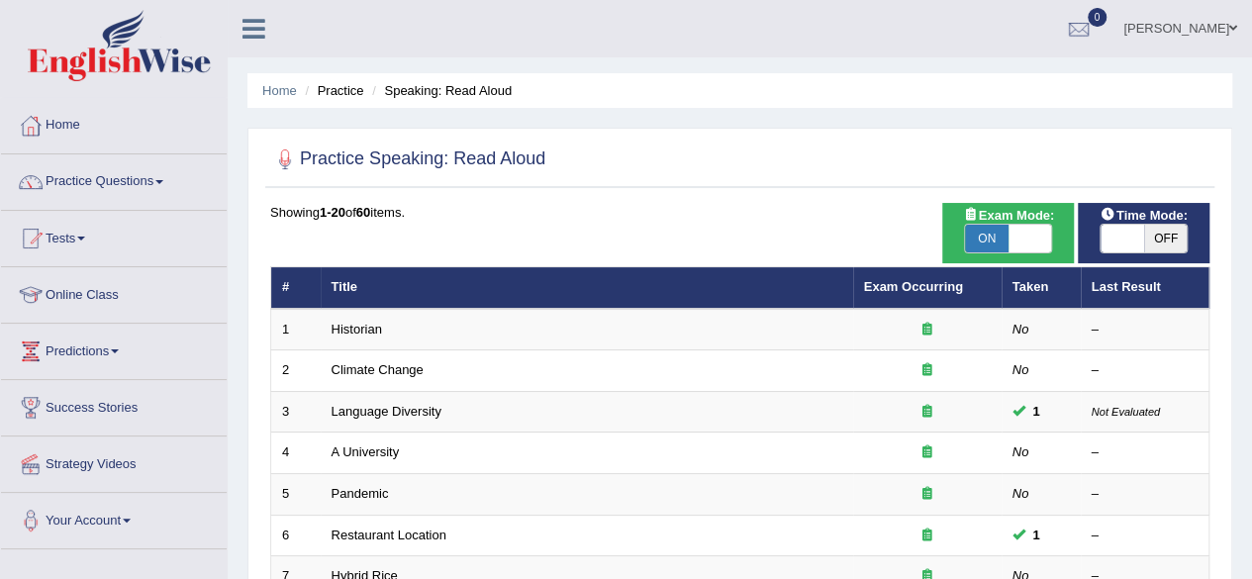
scroll to position [507, 0]
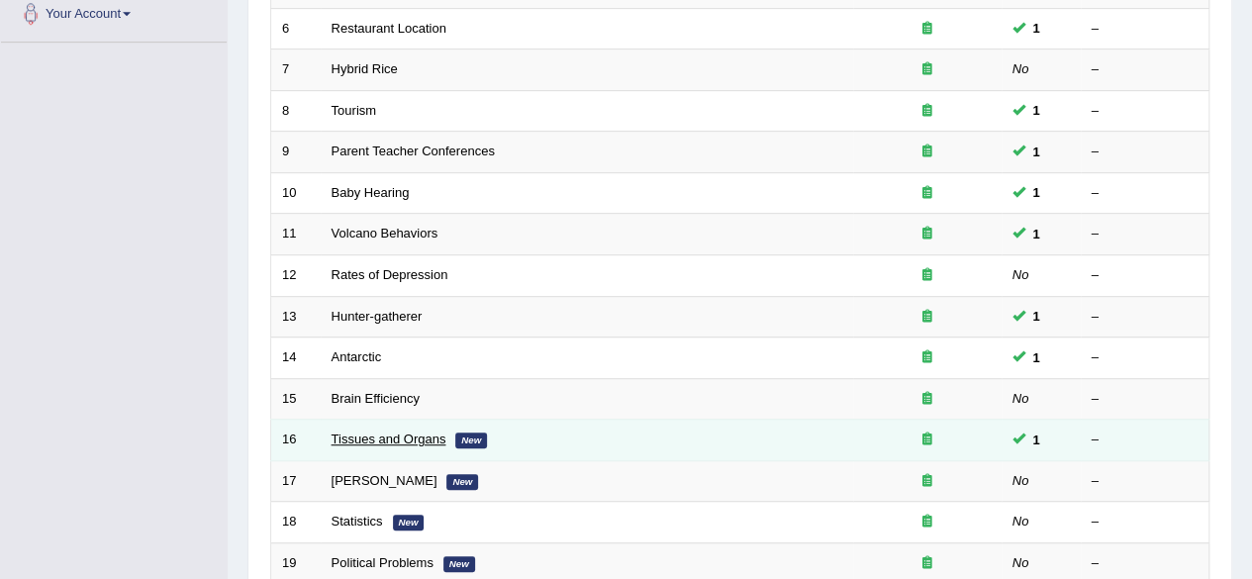
click at [400, 434] on link "Tissues and Organs" at bounding box center [389, 438] width 115 height 15
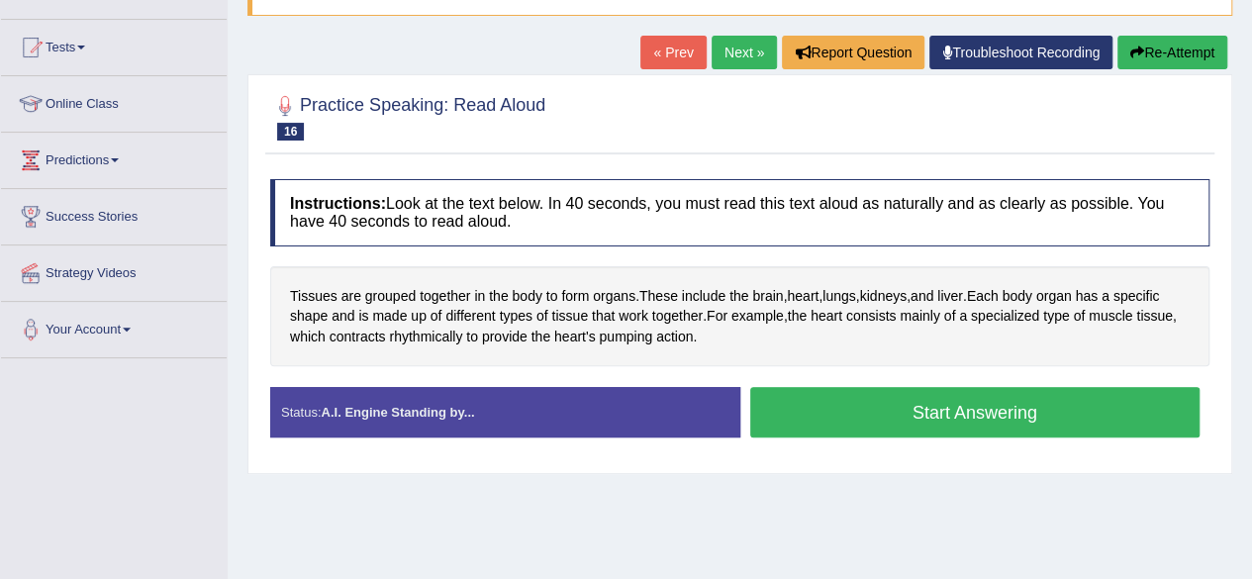
scroll to position [277, 0]
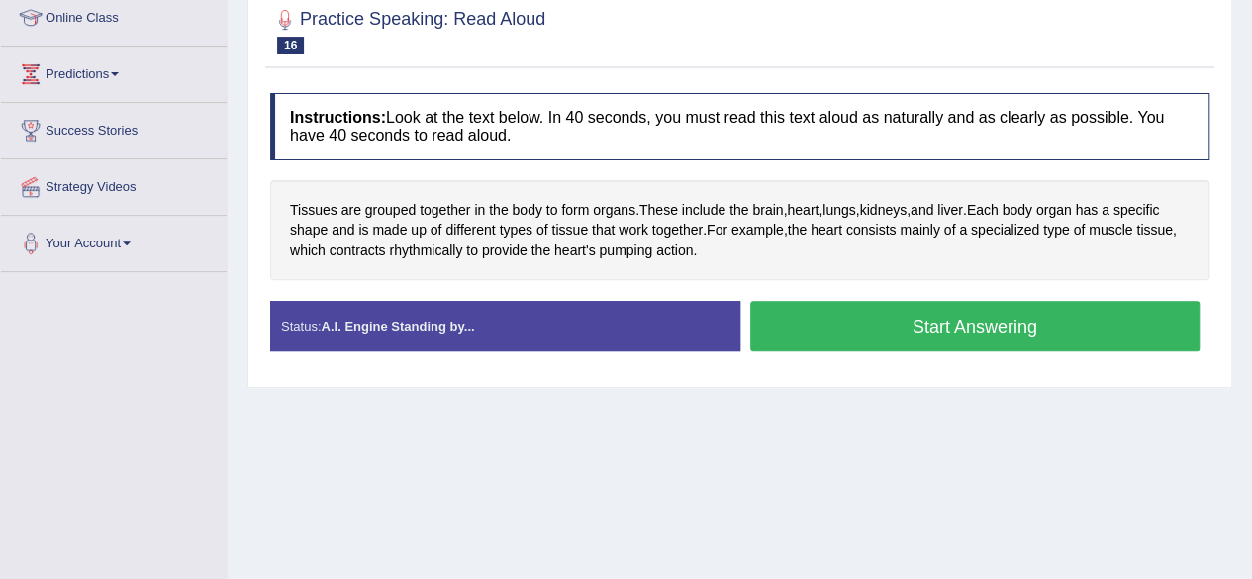
click at [828, 316] on button "Start Answering" at bounding box center [975, 326] width 450 height 50
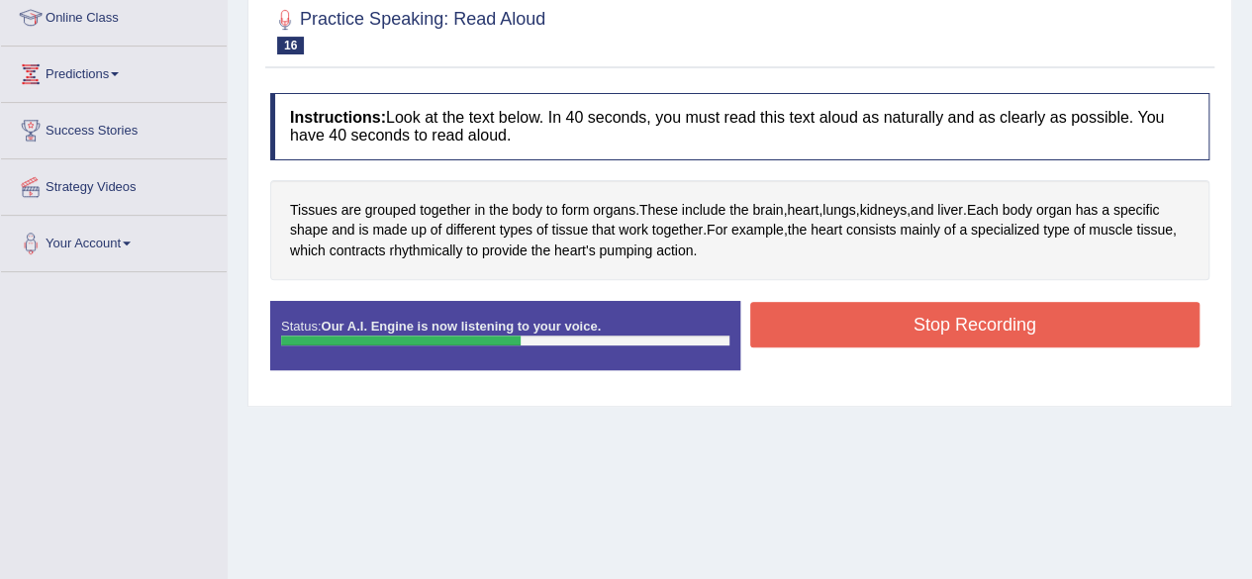
click at [828, 316] on button "Stop Recording" at bounding box center [975, 325] width 450 height 46
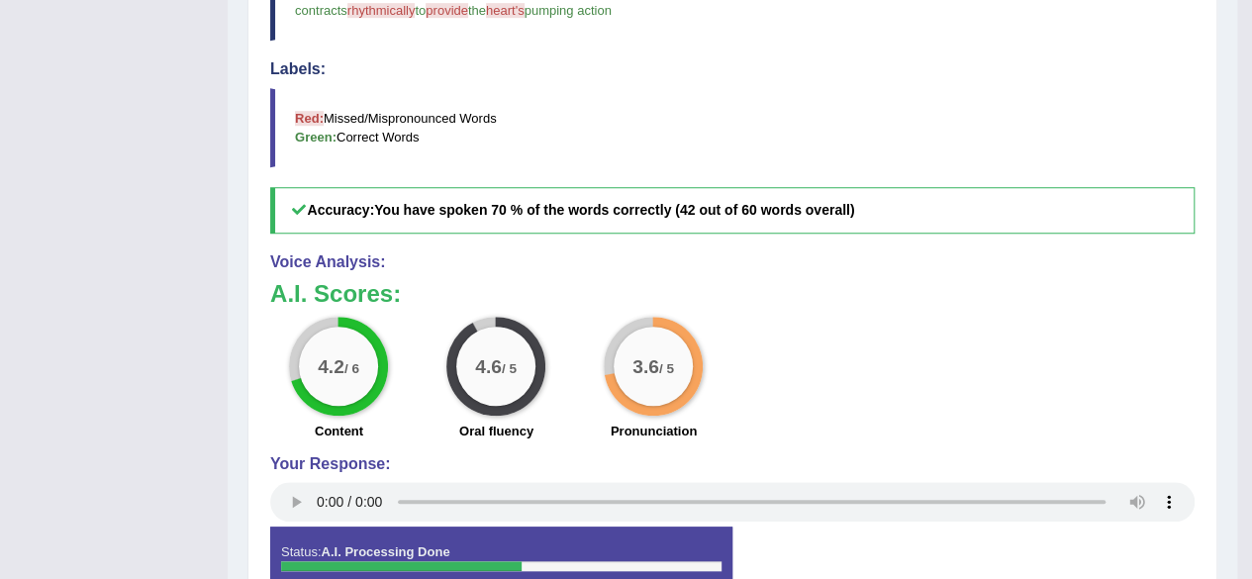
scroll to position [166, 0]
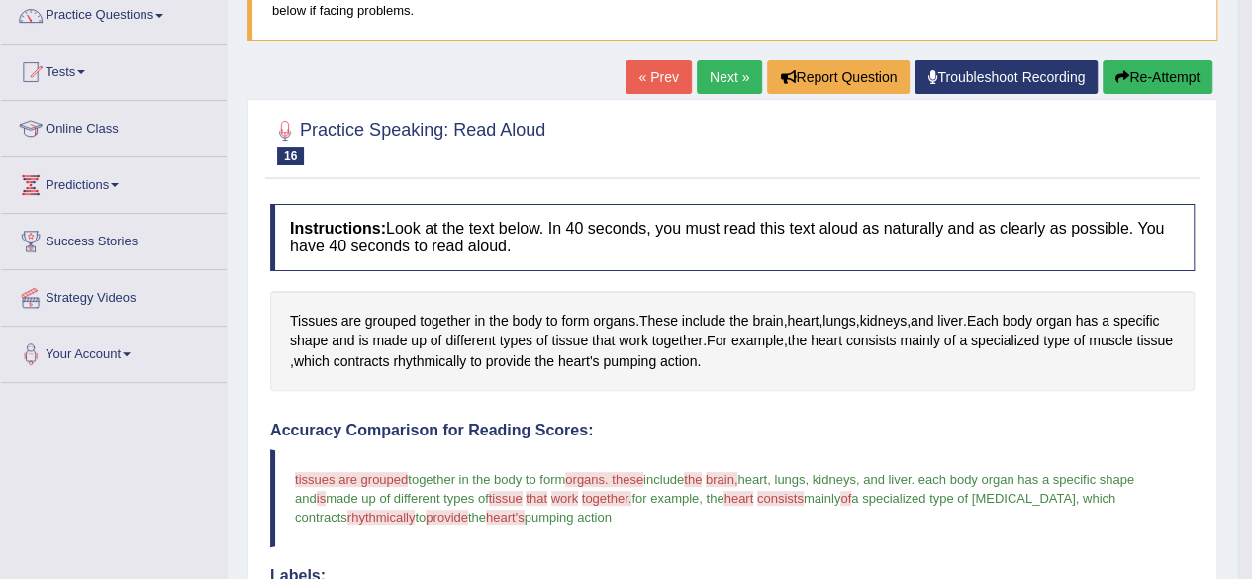
click at [724, 78] on link "Next »" at bounding box center [729, 77] width 65 height 34
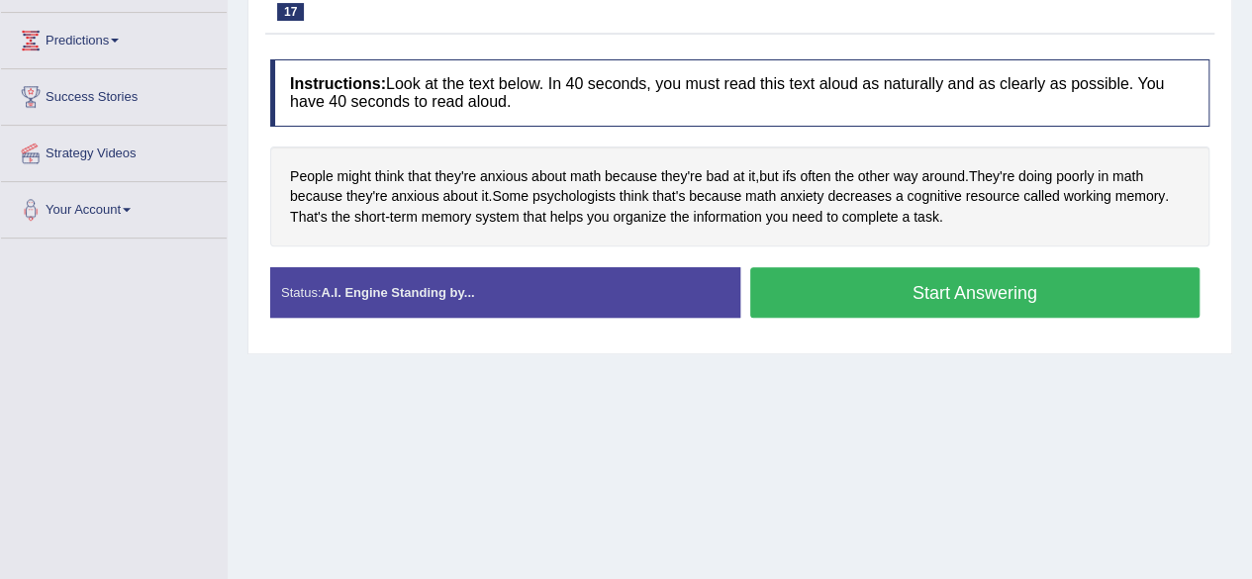
scroll to position [317, 0]
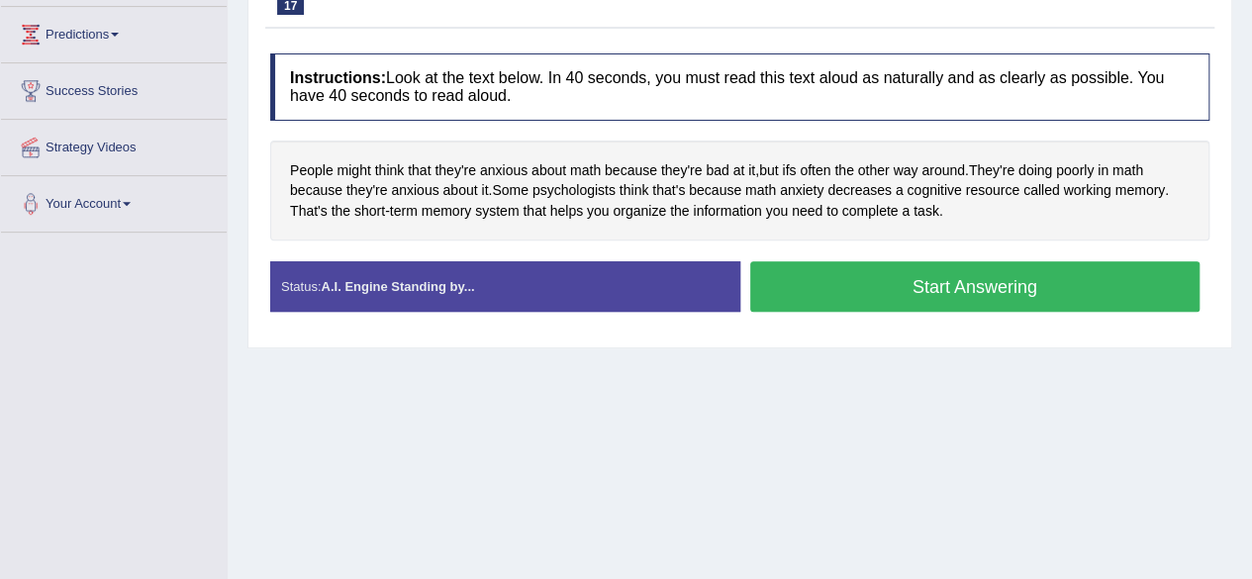
click at [843, 277] on button "Start Answering" at bounding box center [975, 286] width 450 height 50
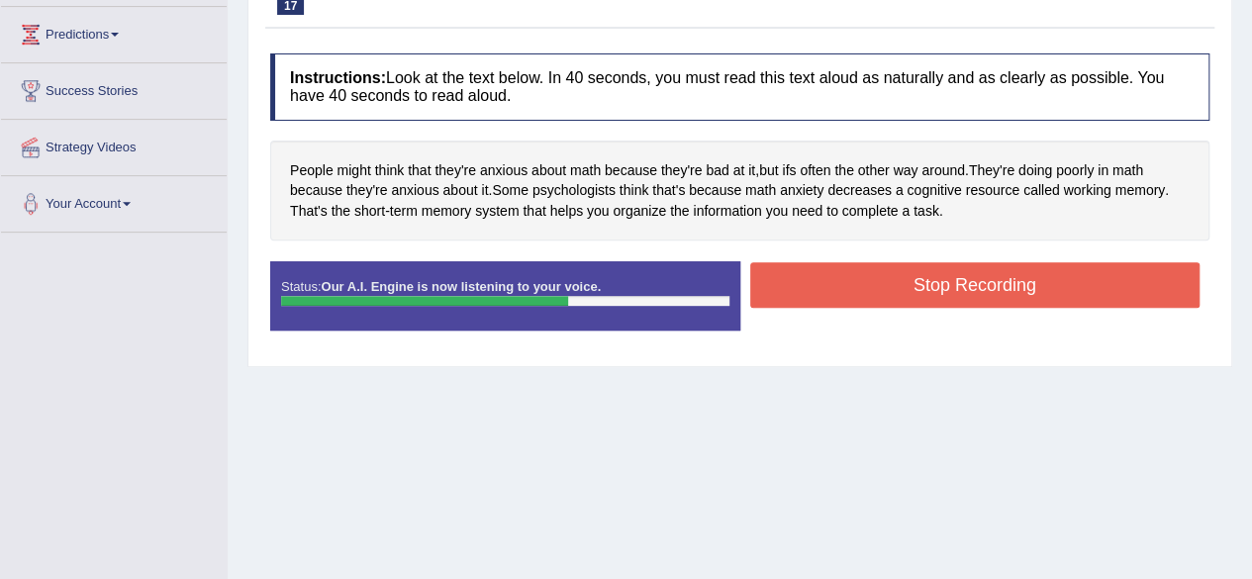
click at [843, 277] on button "Stop Recording" at bounding box center [975, 285] width 450 height 46
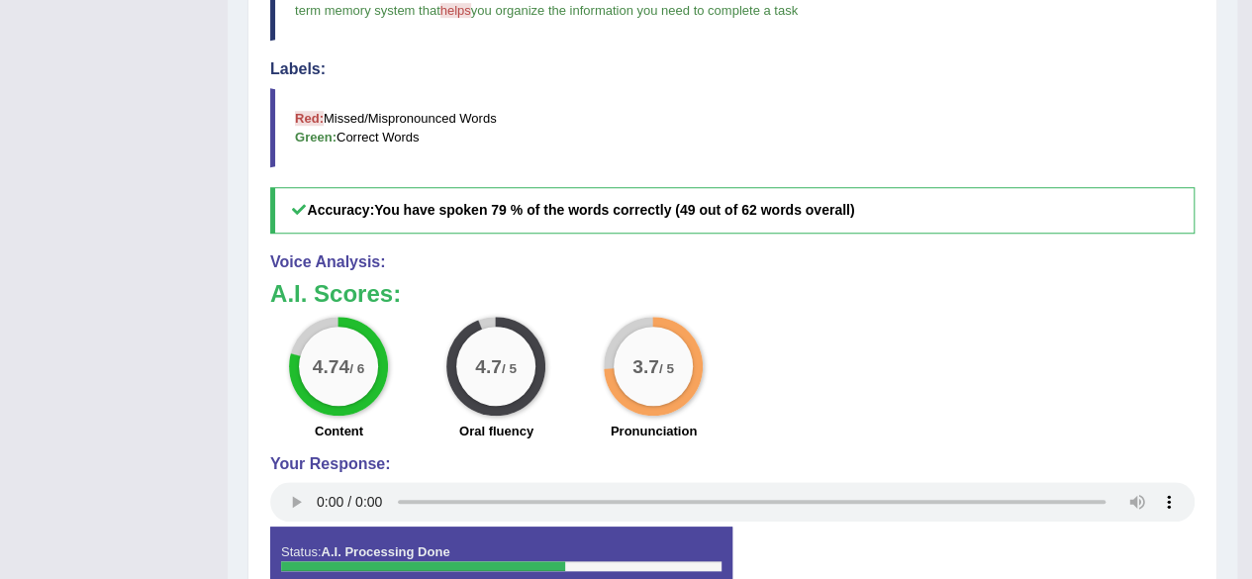
scroll to position [166, 0]
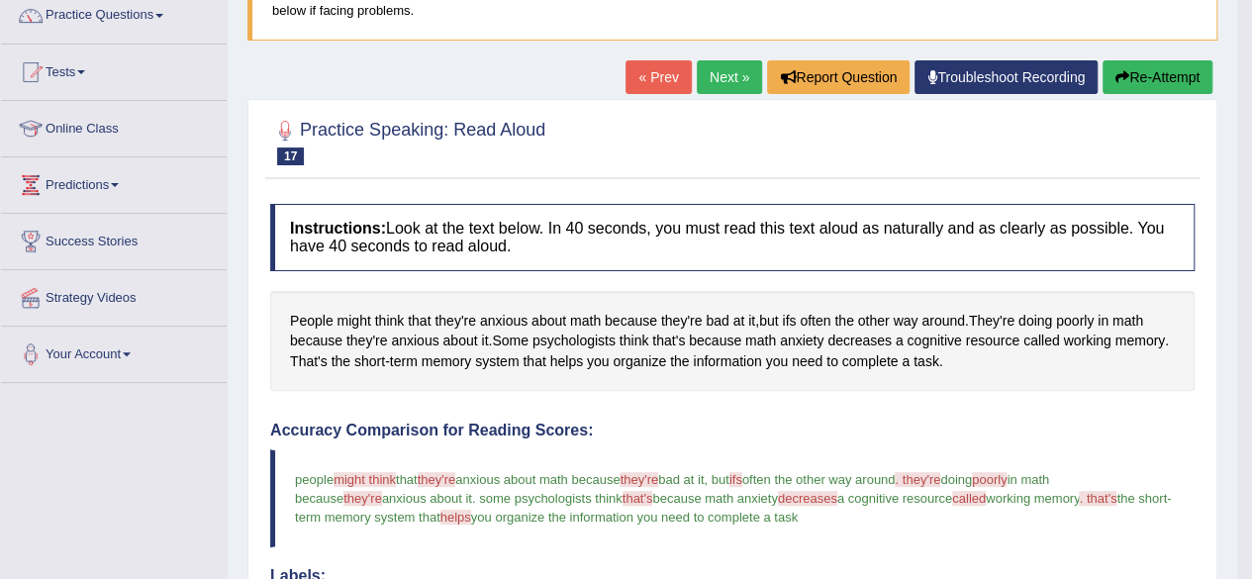
click at [736, 78] on link "Next »" at bounding box center [729, 77] width 65 height 34
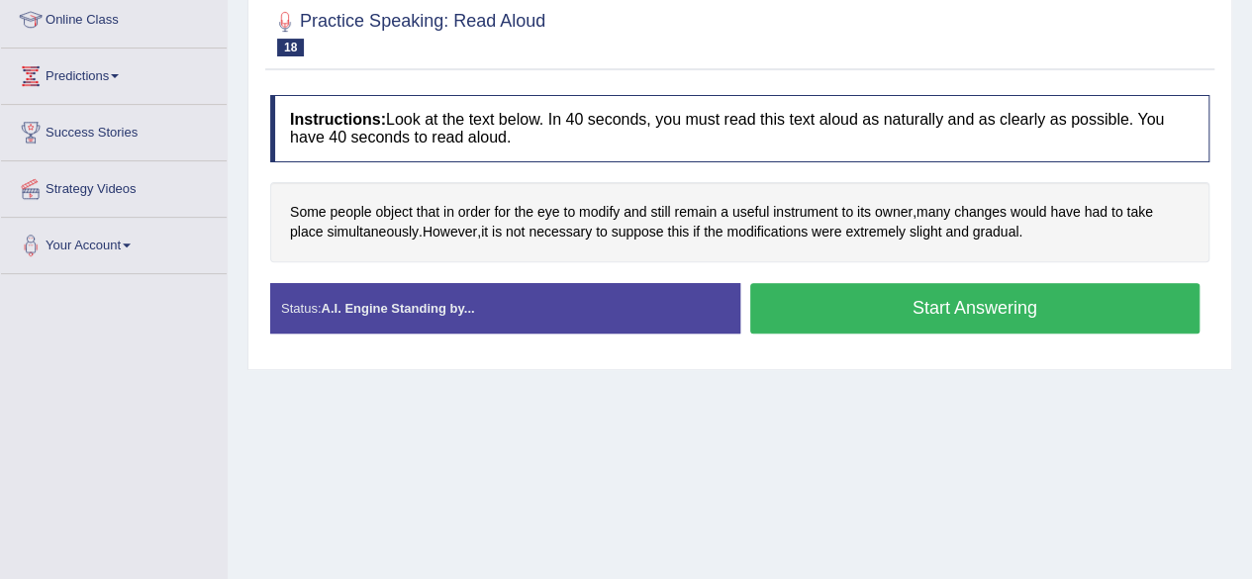
click at [831, 308] on button "Start Answering" at bounding box center [975, 308] width 450 height 50
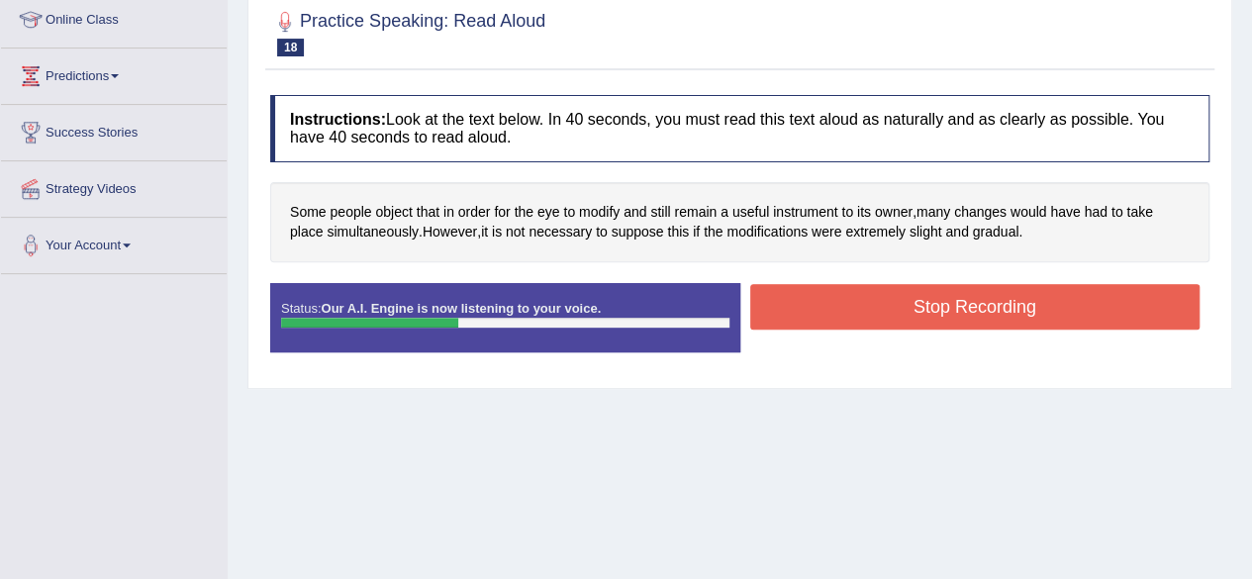
click at [831, 308] on button "Stop Recording" at bounding box center [975, 307] width 450 height 46
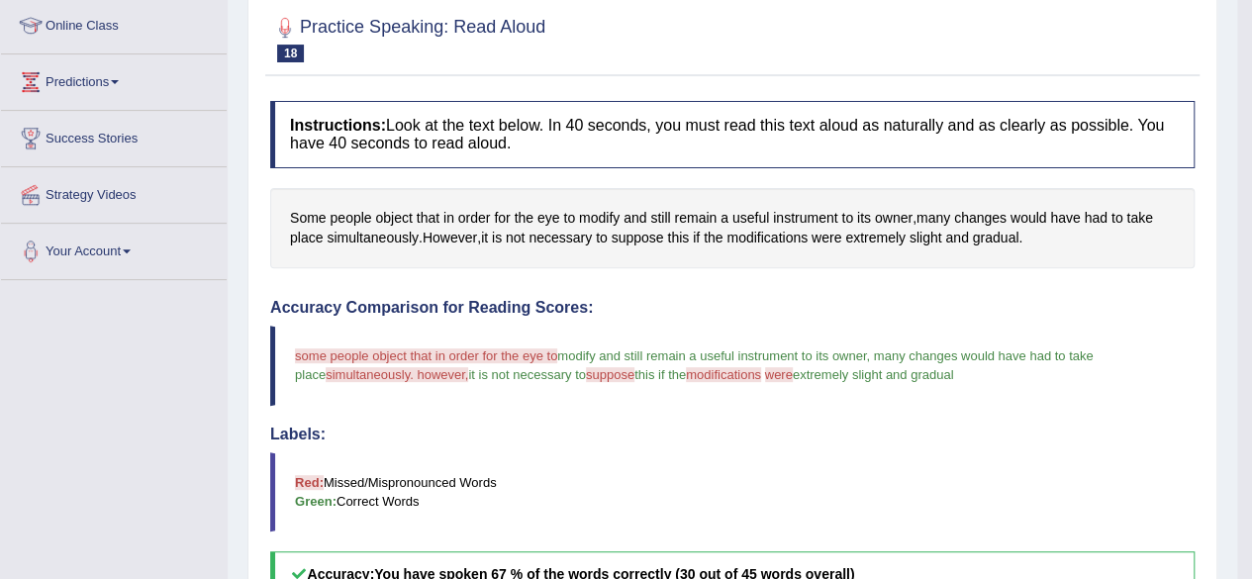
scroll to position [236, 0]
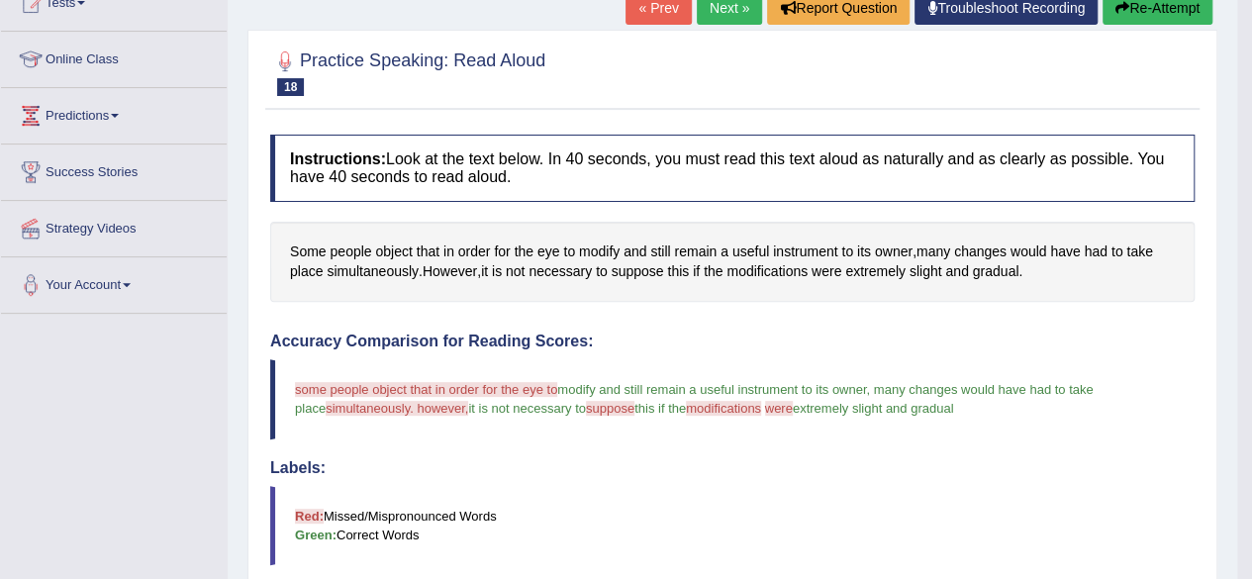
click at [718, 8] on link "Next »" at bounding box center [729, 8] width 65 height 34
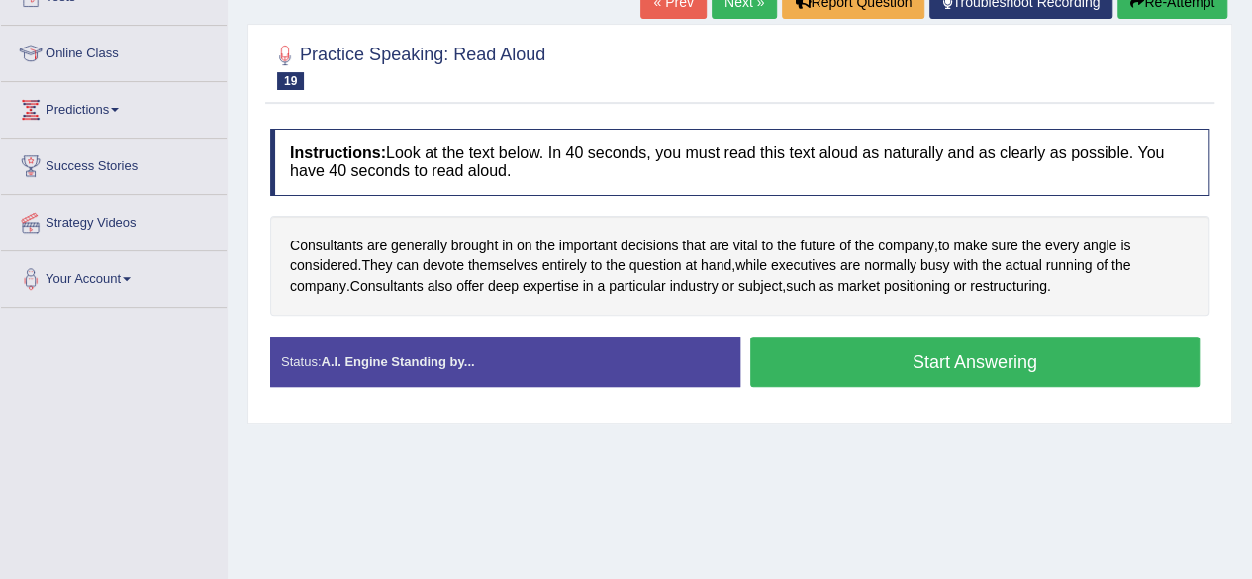
click at [1002, 366] on button "Start Answering" at bounding box center [975, 361] width 450 height 50
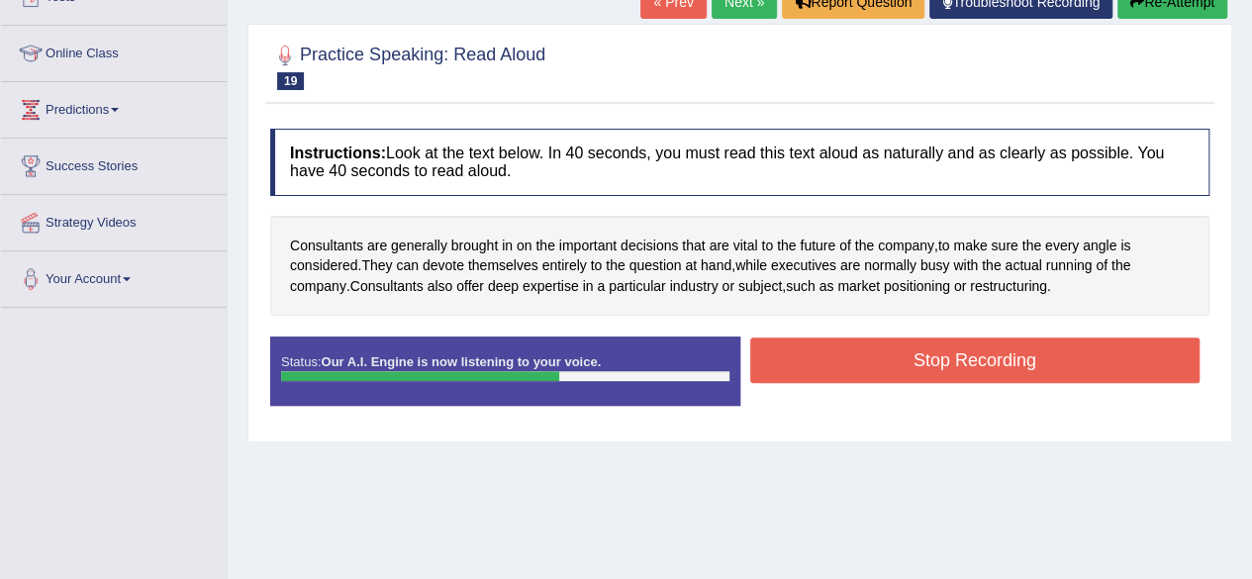
click at [1002, 366] on button "Stop Recording" at bounding box center [975, 360] width 450 height 46
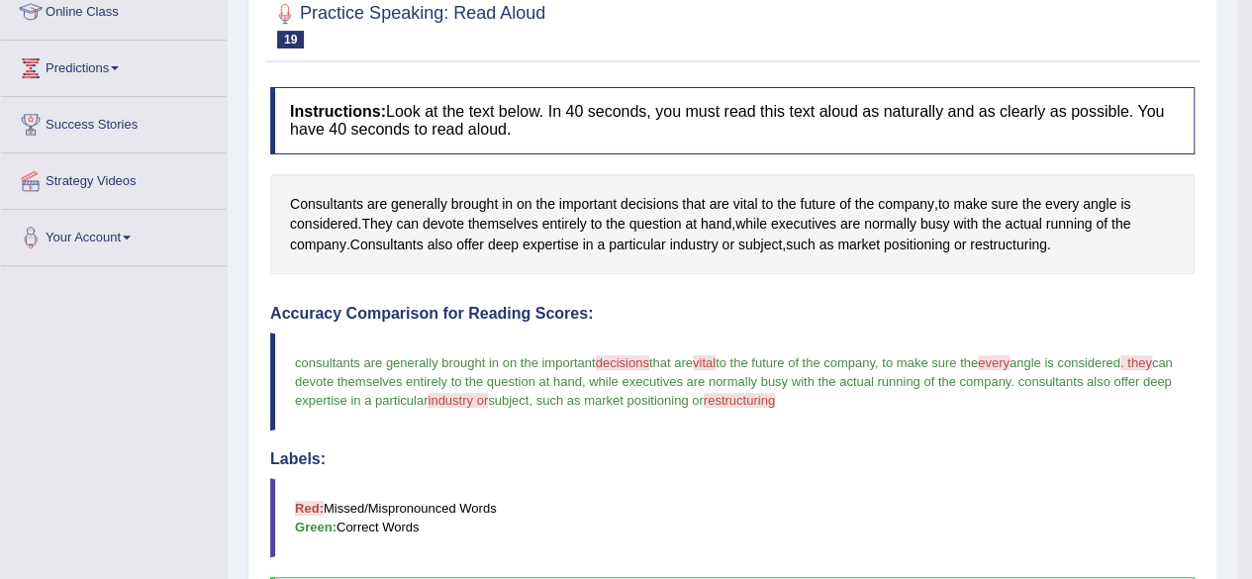
scroll to position [231, 0]
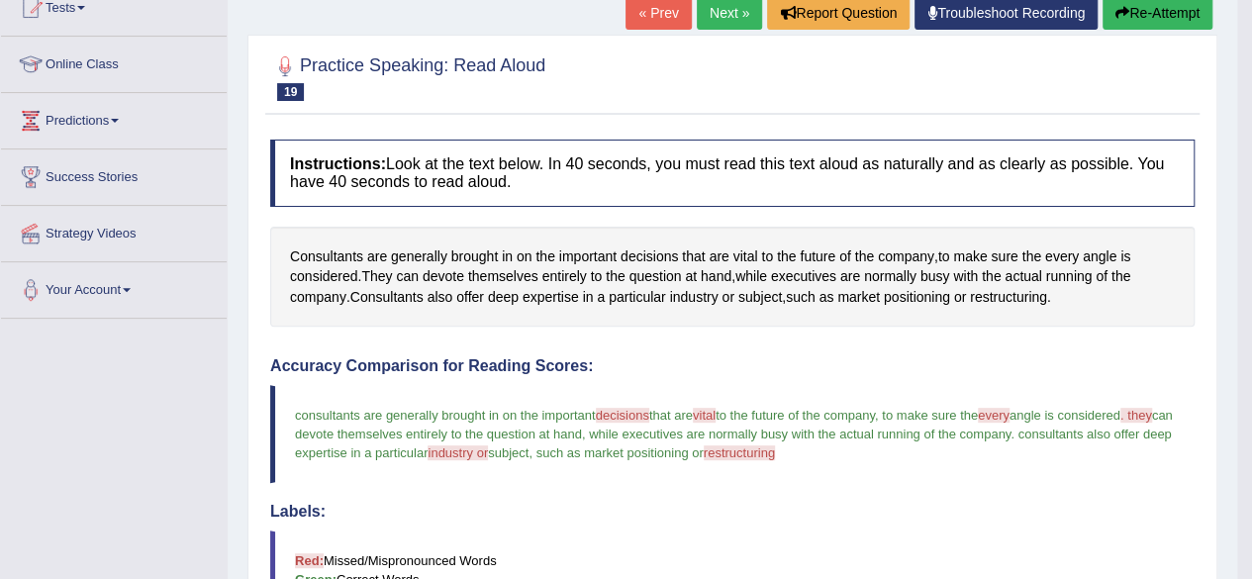
click at [715, 6] on link "Next »" at bounding box center [729, 13] width 65 height 34
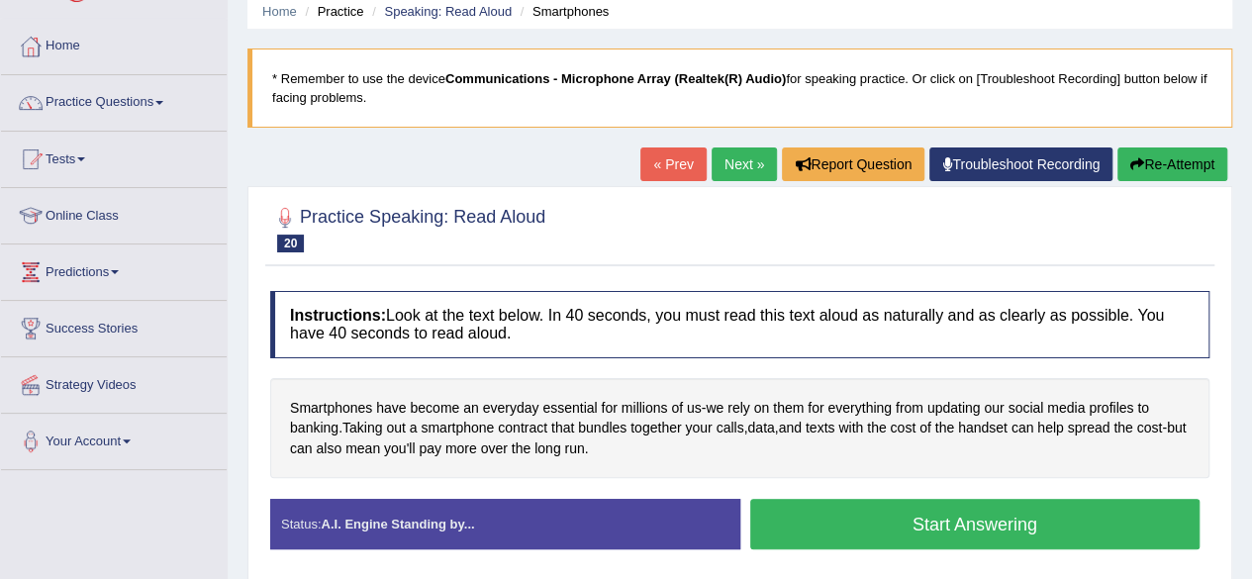
scroll to position [119, 0]
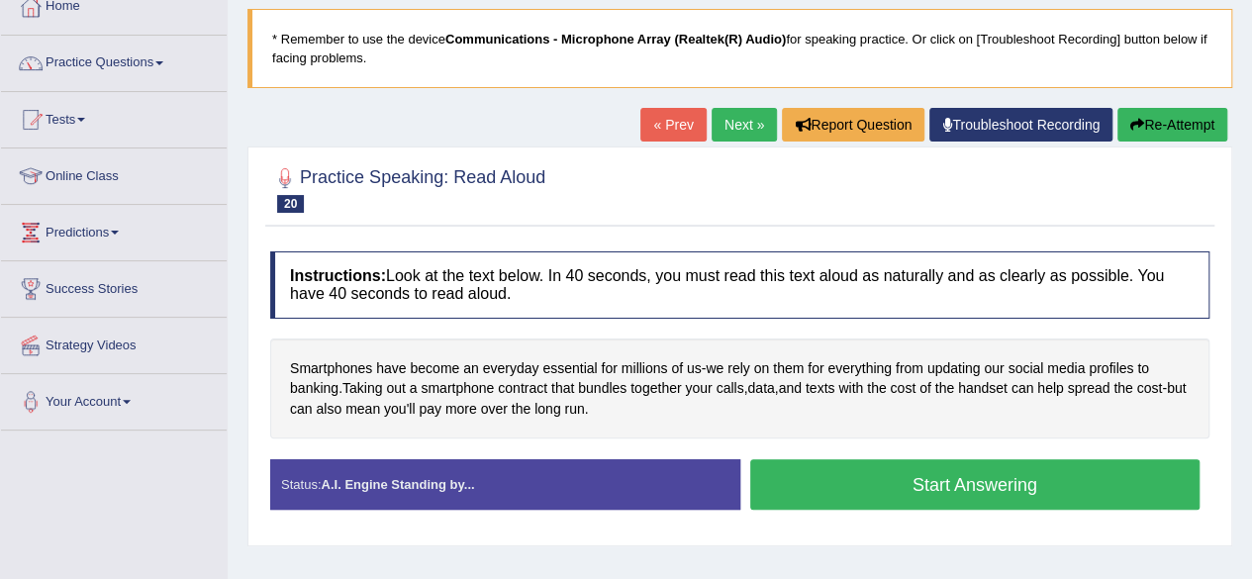
click at [1021, 502] on button "Start Answering" at bounding box center [975, 484] width 450 height 50
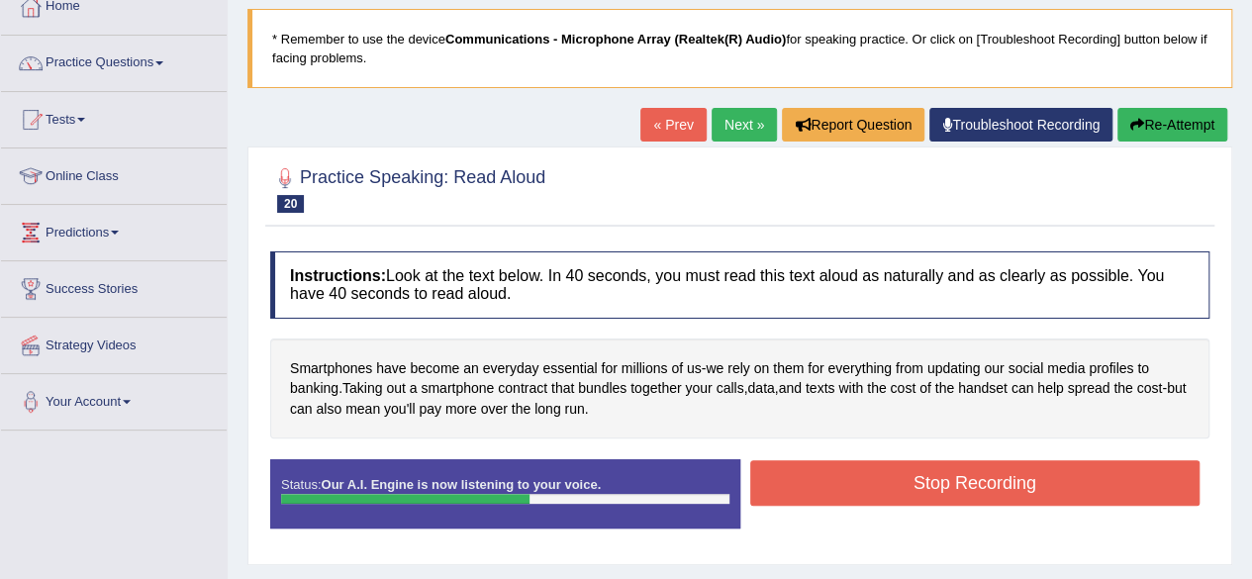
click at [1016, 480] on button "Stop Recording" at bounding box center [975, 483] width 450 height 46
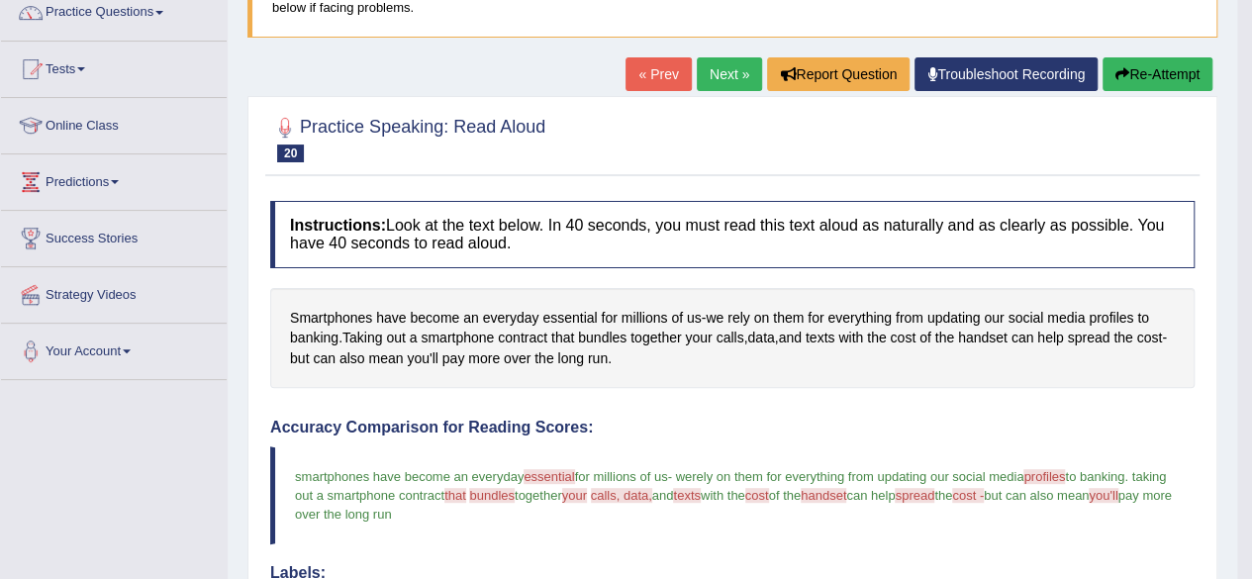
scroll to position [158, 0]
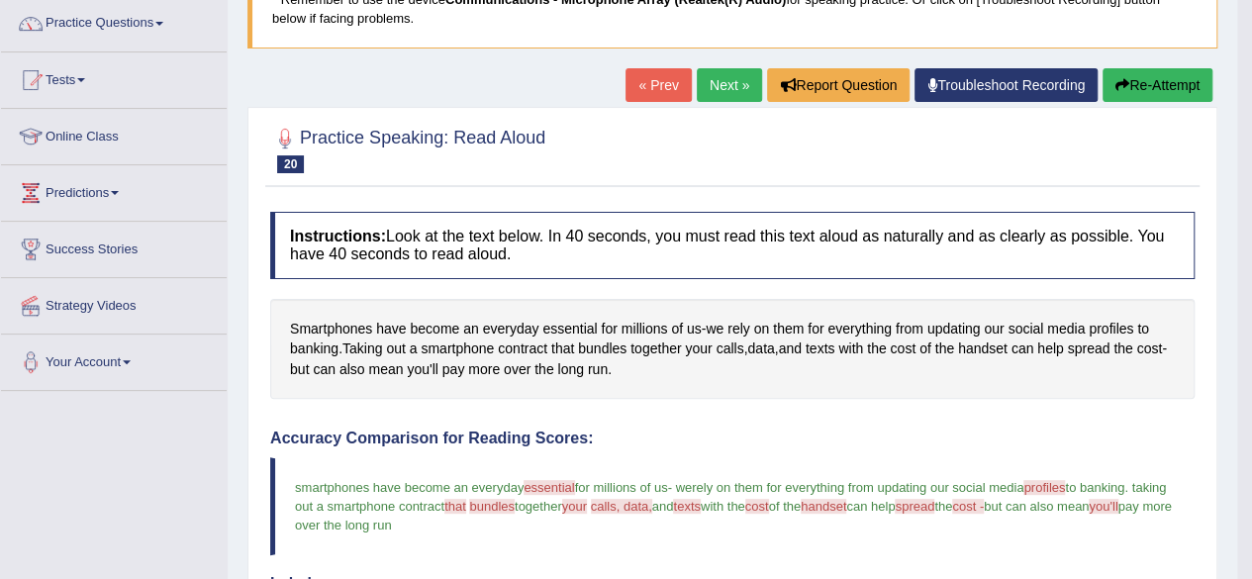
click at [724, 82] on link "Next »" at bounding box center [729, 85] width 65 height 34
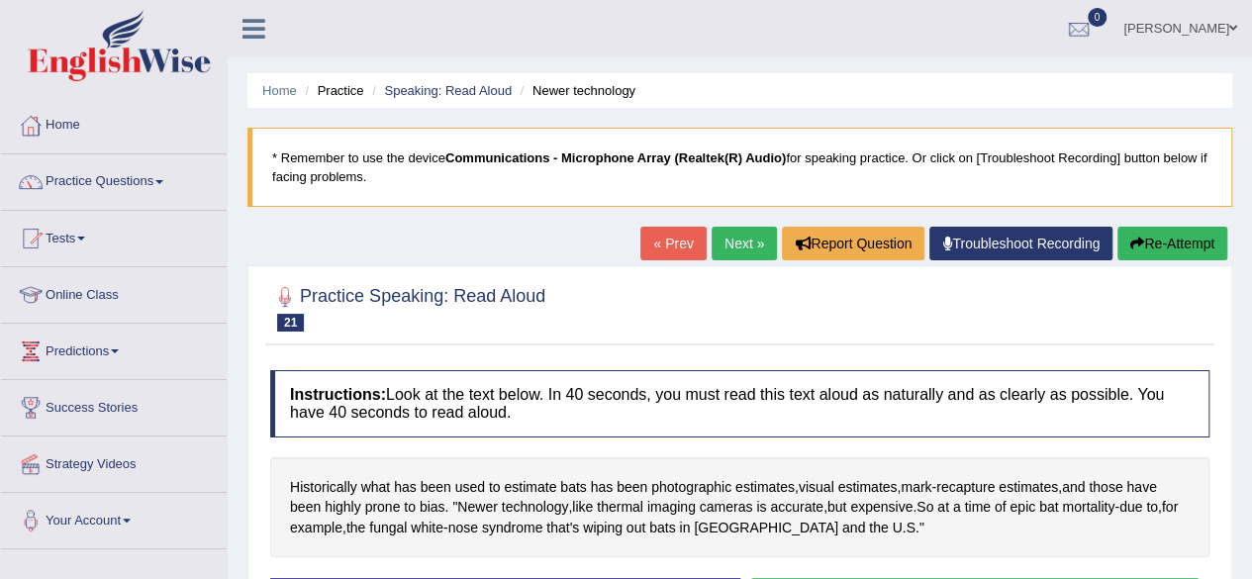
click at [115, 187] on link "Practice Questions" at bounding box center [114, 178] width 226 height 49
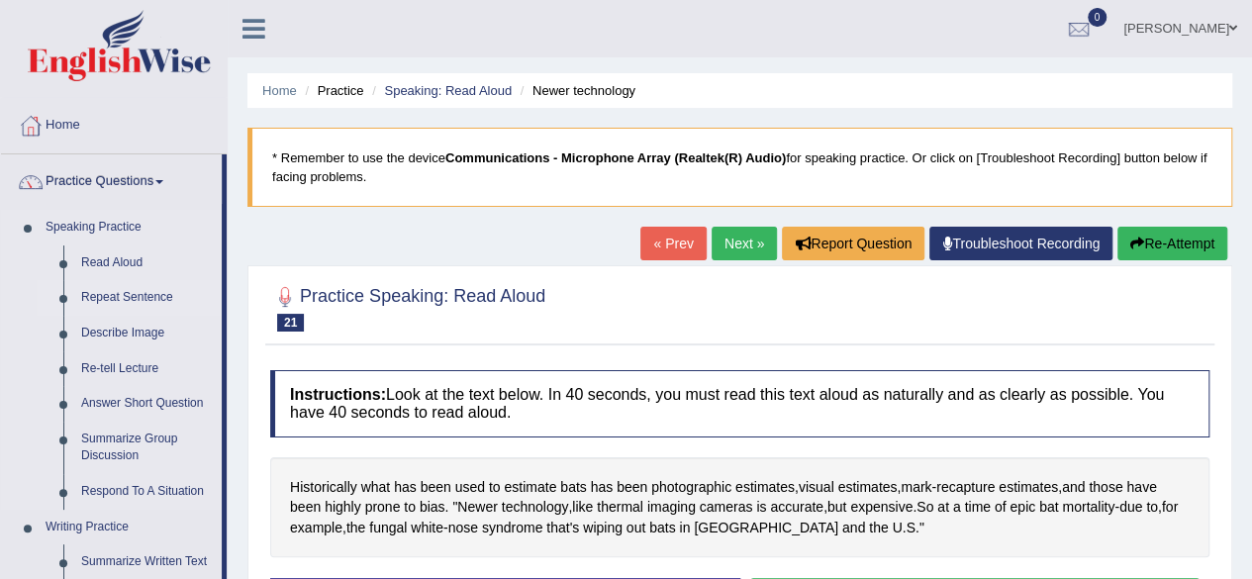
click at [108, 293] on link "Repeat Sentence" at bounding box center [146, 298] width 149 height 36
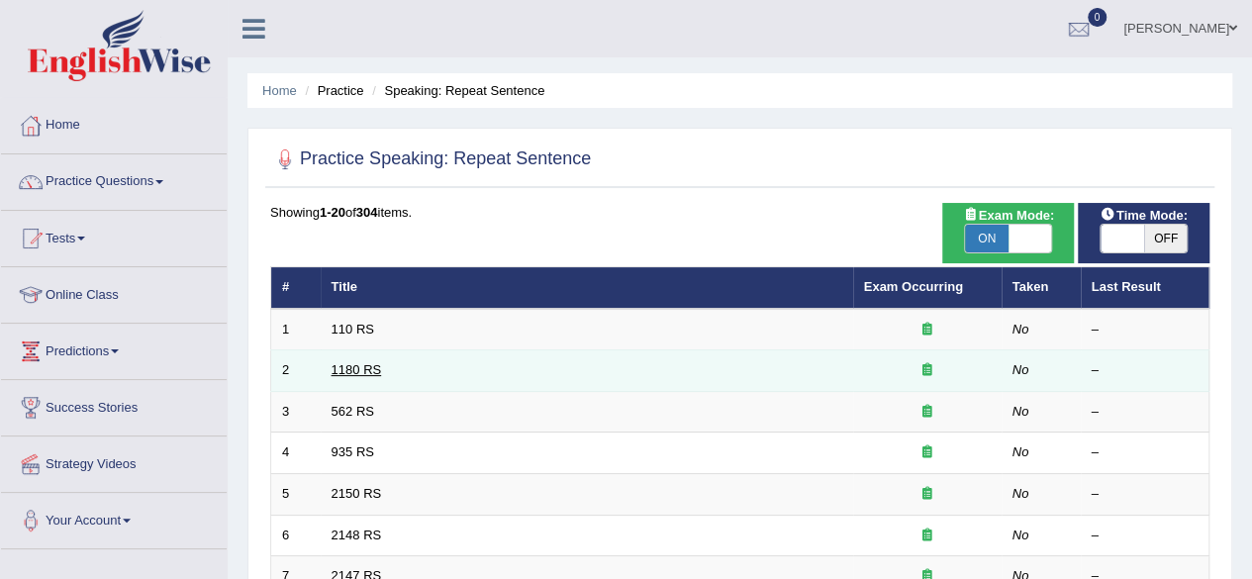
click at [357, 363] on link "1180 RS" at bounding box center [357, 369] width 50 height 15
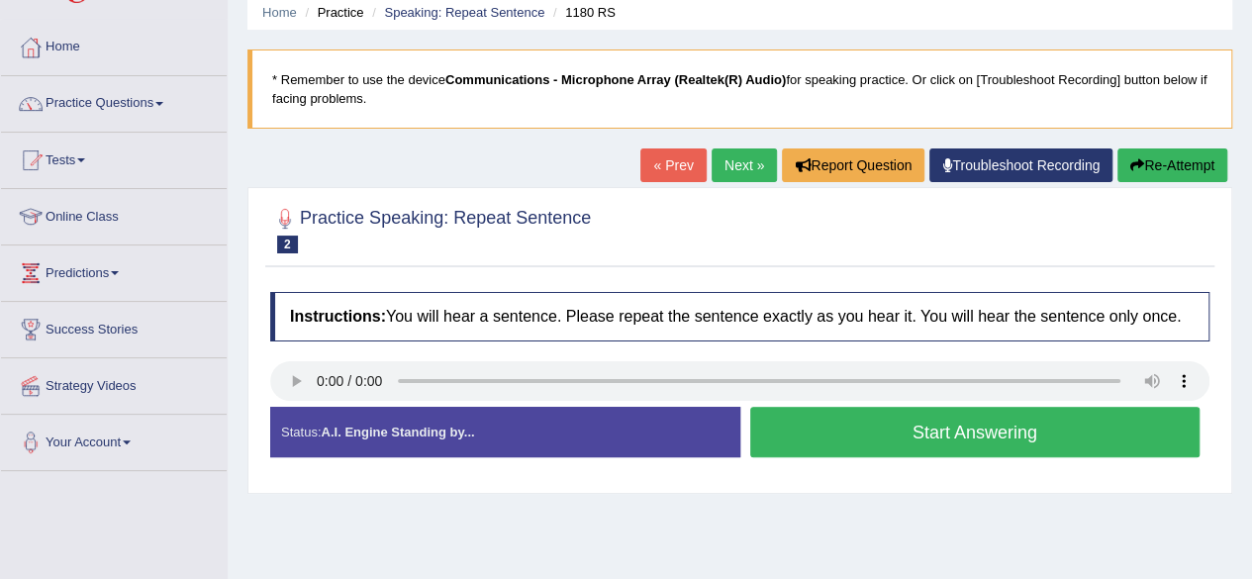
scroll to position [79, 0]
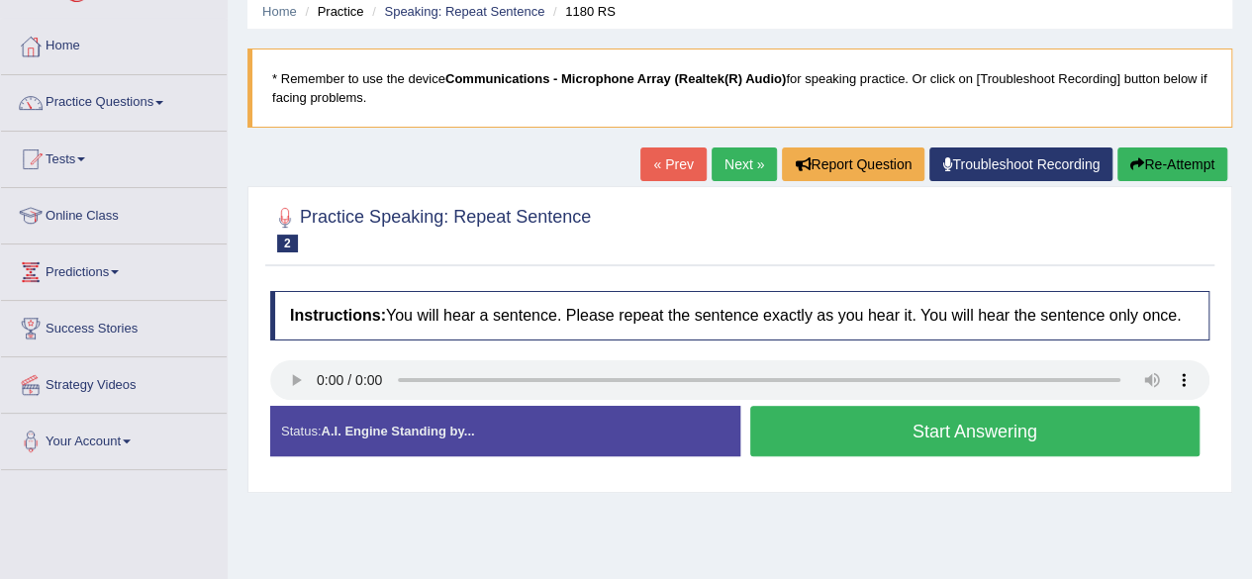
click at [990, 438] on button "Start Answering" at bounding box center [975, 431] width 450 height 50
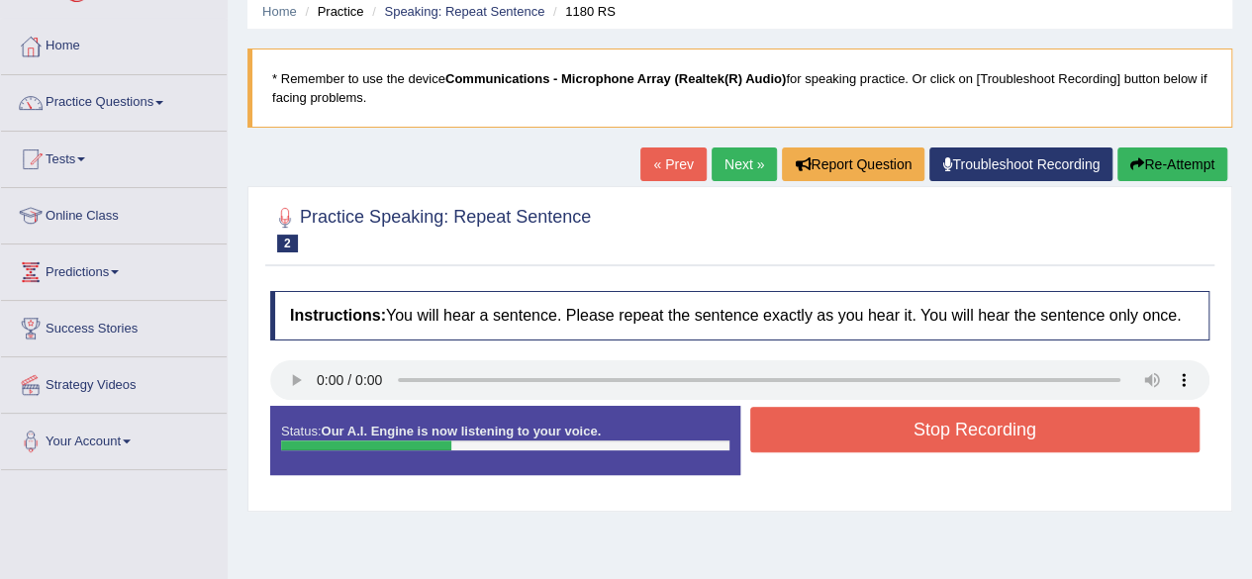
click at [990, 438] on button "Stop Recording" at bounding box center [975, 430] width 450 height 46
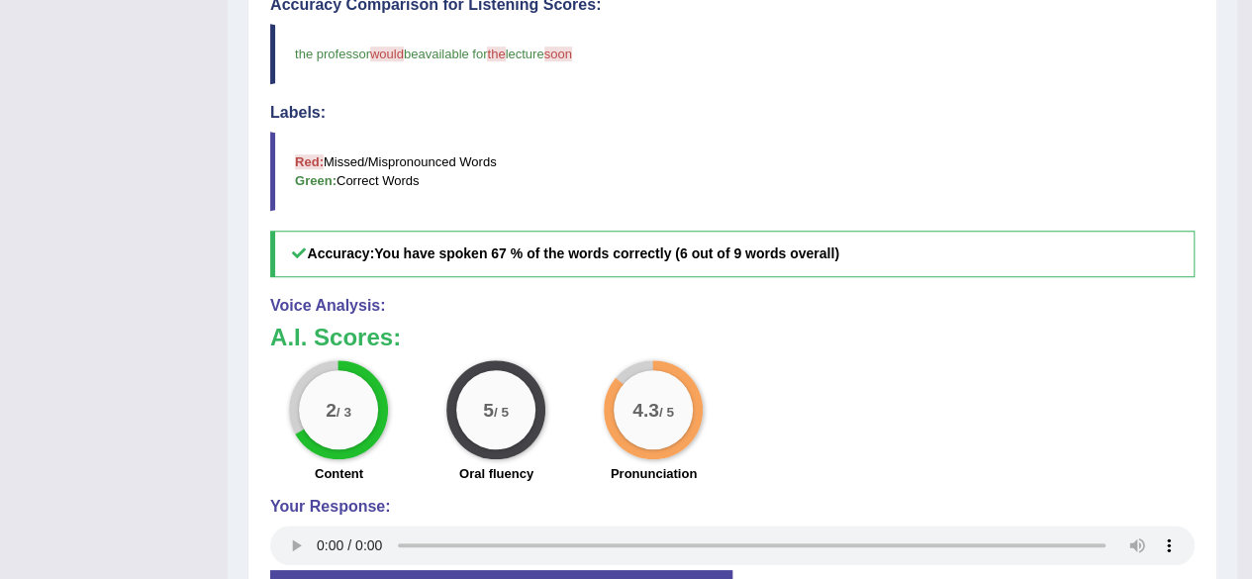
scroll to position [127, 0]
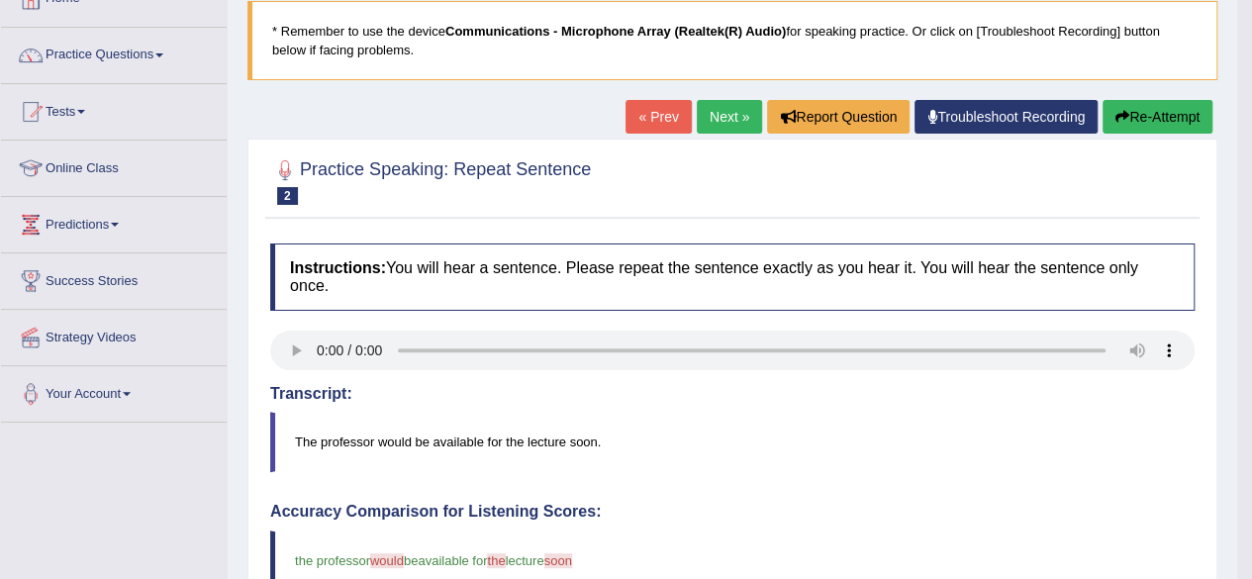
click at [730, 112] on link "Next »" at bounding box center [729, 117] width 65 height 34
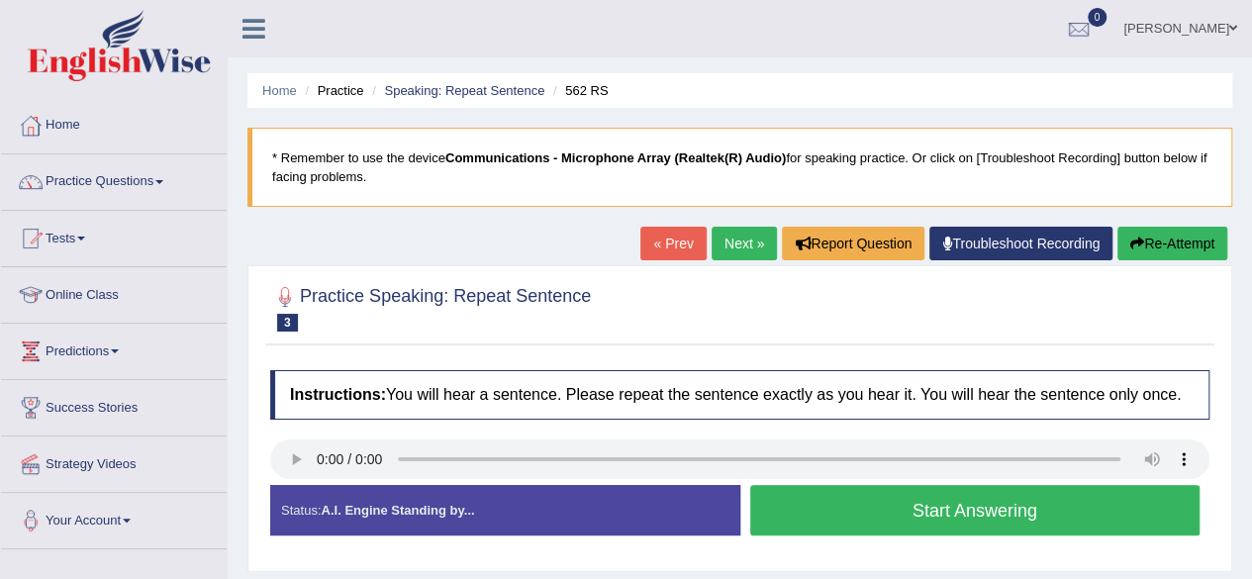
click at [913, 498] on button "Start Answering" at bounding box center [975, 510] width 450 height 50
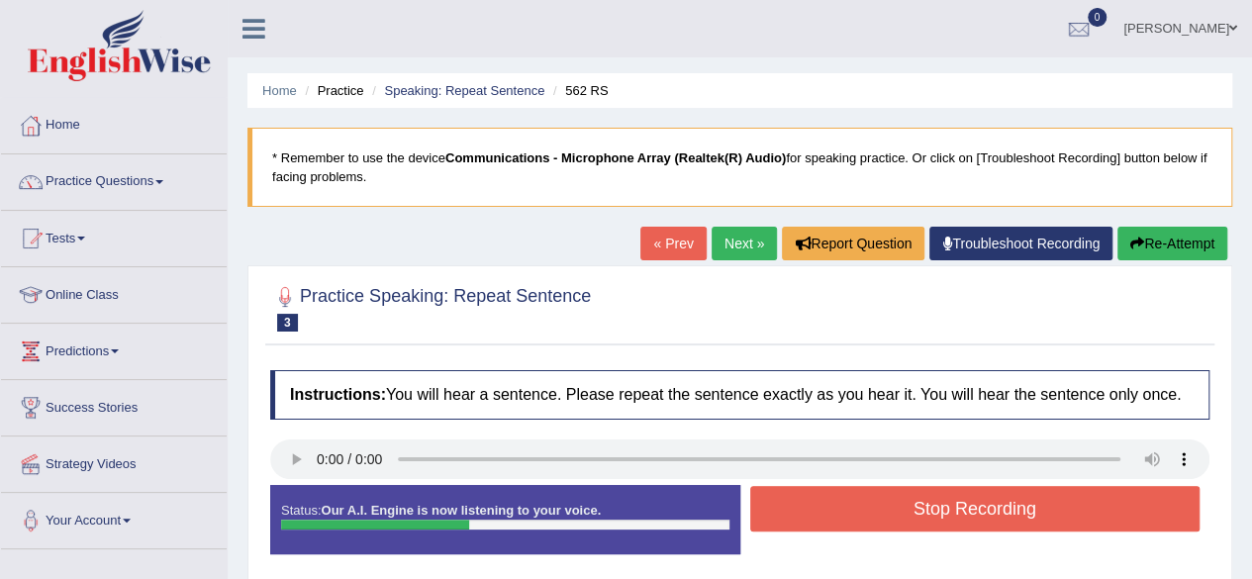
click at [913, 498] on button "Stop Recording" at bounding box center [975, 509] width 450 height 46
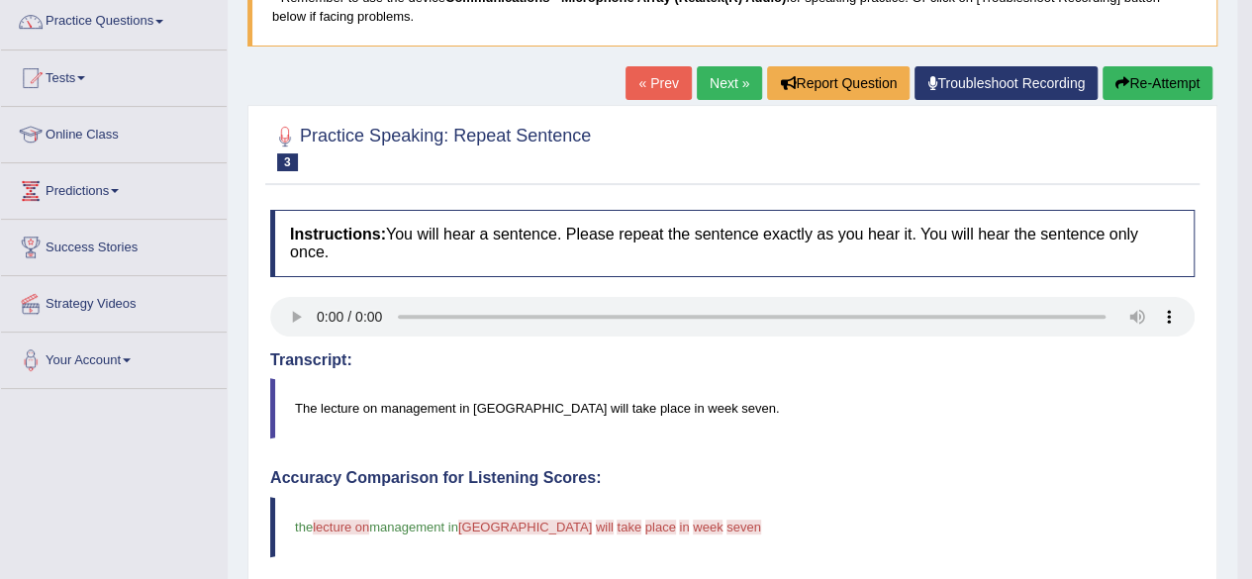
scroll to position [79, 0]
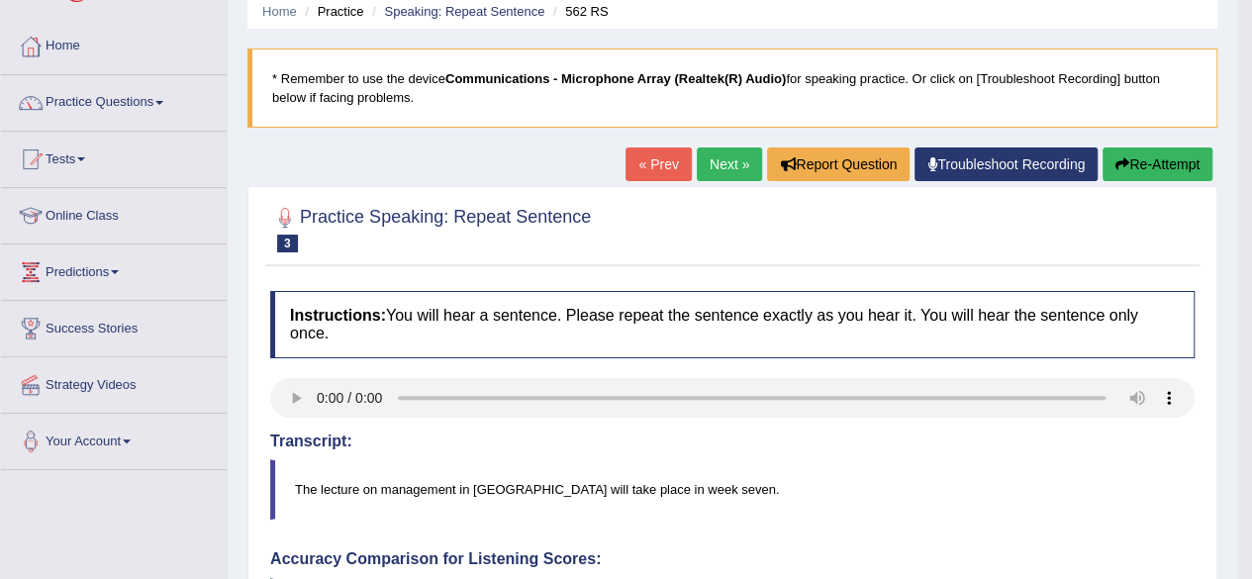
click at [735, 169] on link "Next »" at bounding box center [729, 164] width 65 height 34
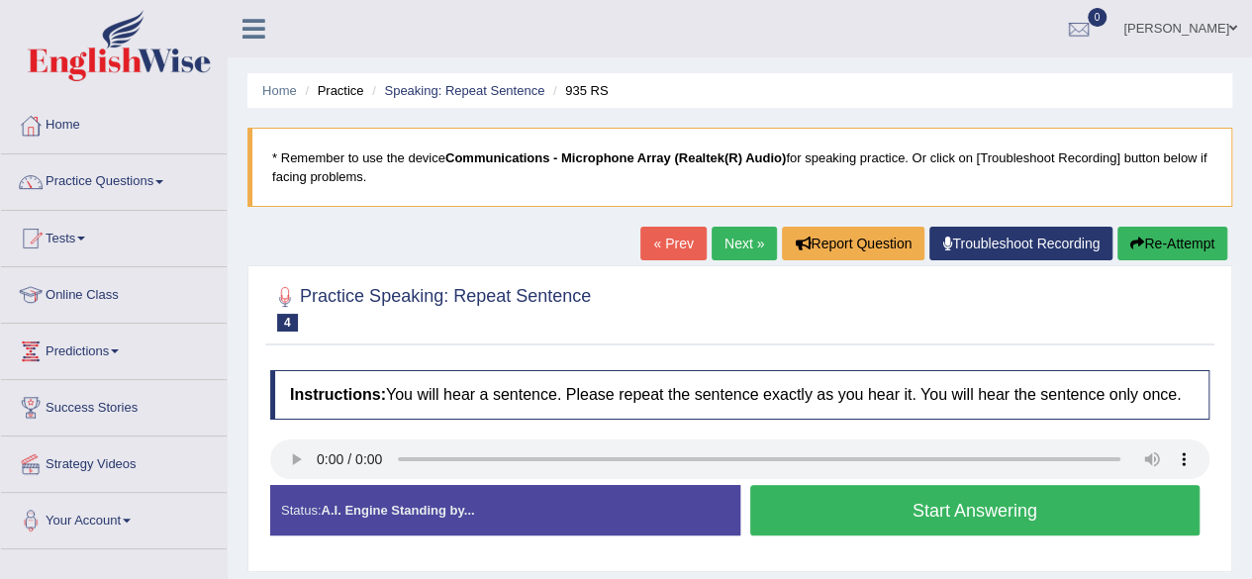
click at [1047, 252] on link "Troubleshoot Recording" at bounding box center [1020, 244] width 183 height 34
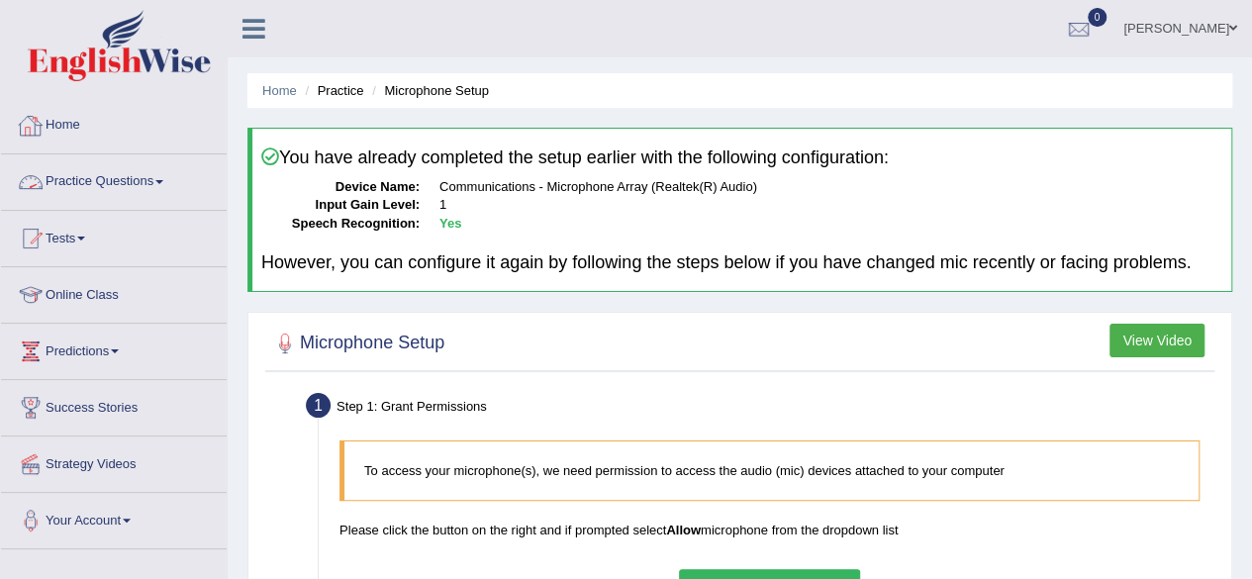
click at [73, 117] on link "Home" at bounding box center [114, 122] width 226 height 49
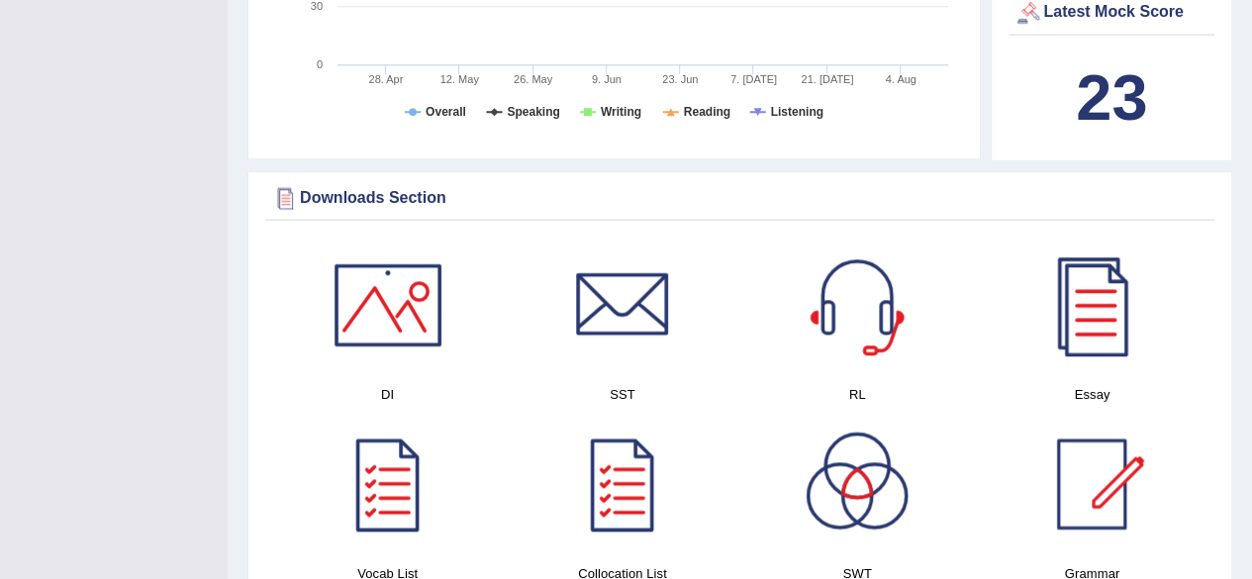
scroll to position [3, 0]
